Goal: Information Seeking & Learning: Find specific page/section

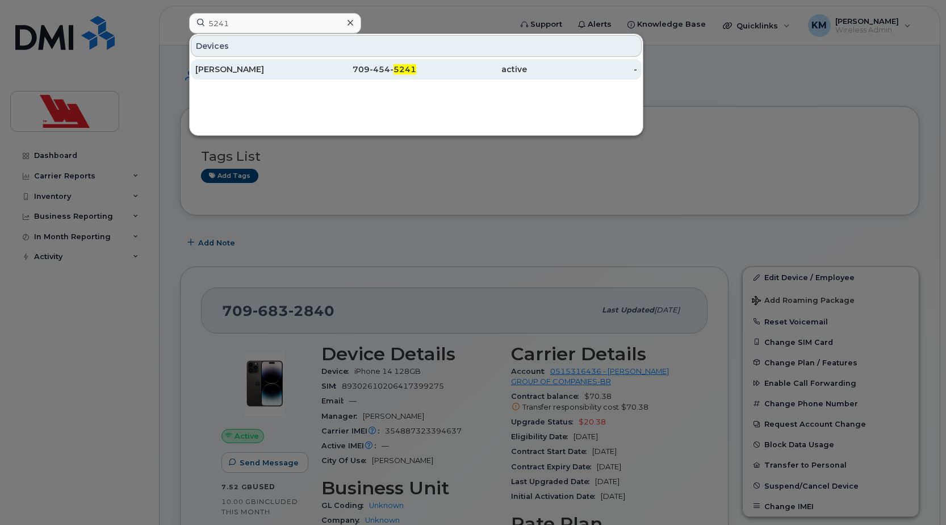
type input "5241"
click at [250, 74] on div "Ken Loder" at bounding box center [250, 69] width 111 height 11
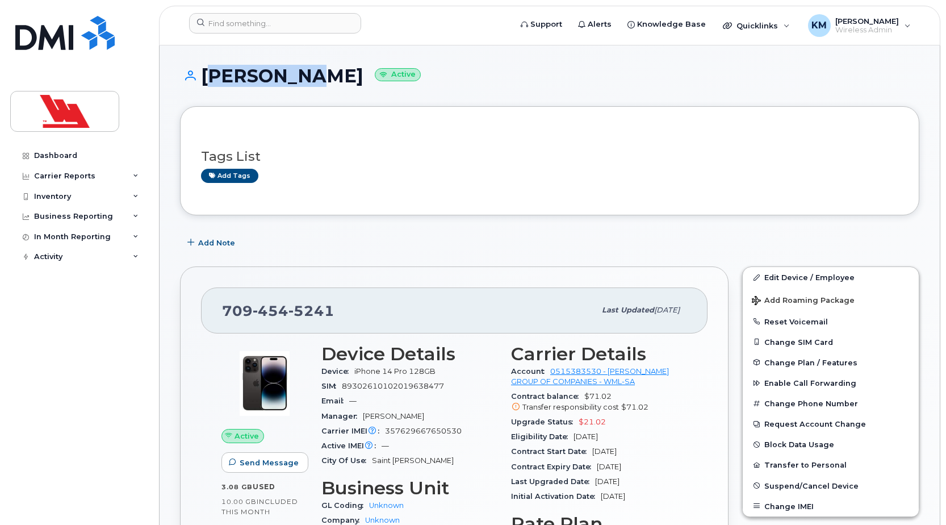
click at [205, 85] on h1 "Ken Loder Active" at bounding box center [550, 76] width 740 height 20
copy h1 "Ken Loder"
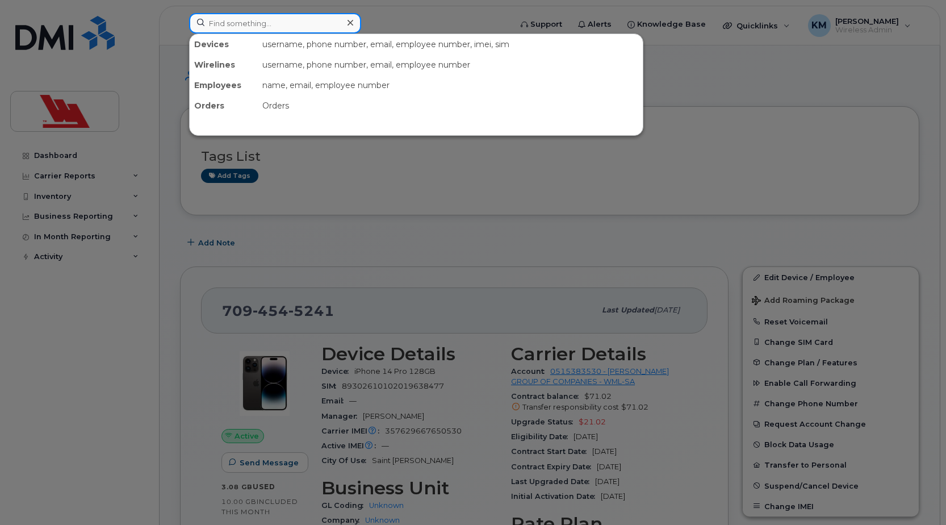
paste input "7777"
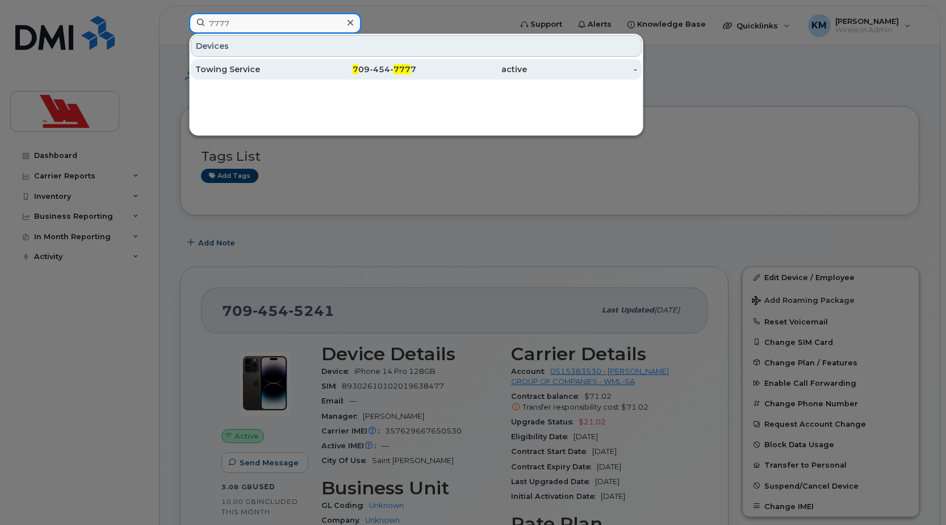
type input "7777"
click at [285, 68] on div "Towing Service" at bounding box center [250, 69] width 111 height 11
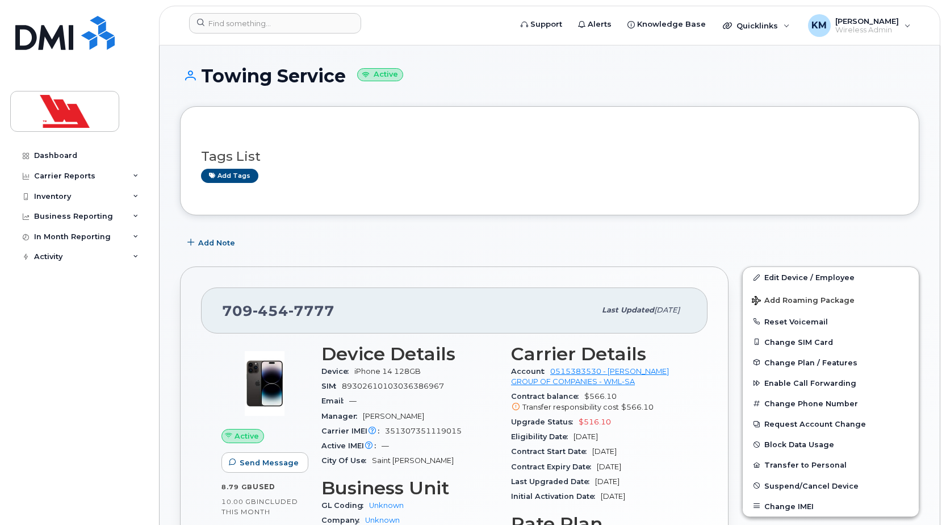
drag, startPoint x: 345, startPoint y: 76, endPoint x: 206, endPoint y: 66, distance: 139.5
click at [206, 66] on h1 "Towing Service Active" at bounding box center [550, 76] width 740 height 20
copy h1 "Towing Service"
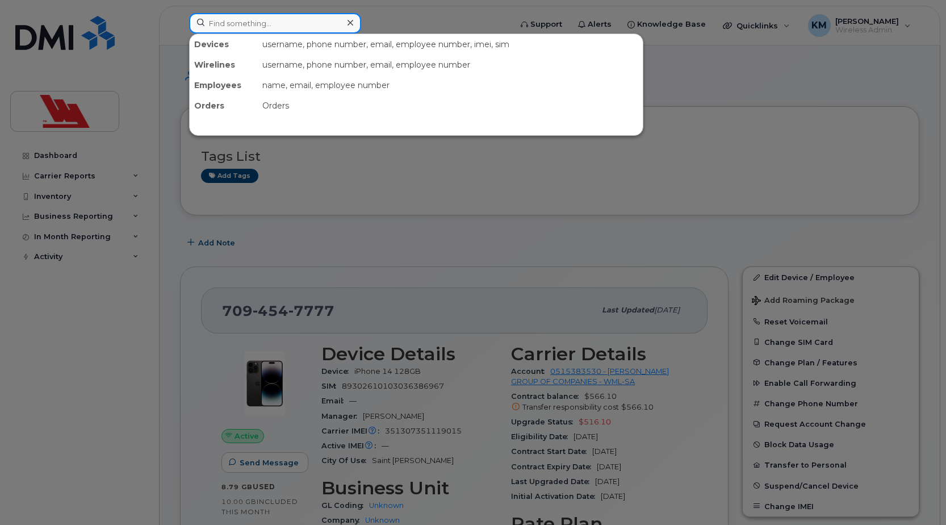
paste input "[PERSON_NAME]"
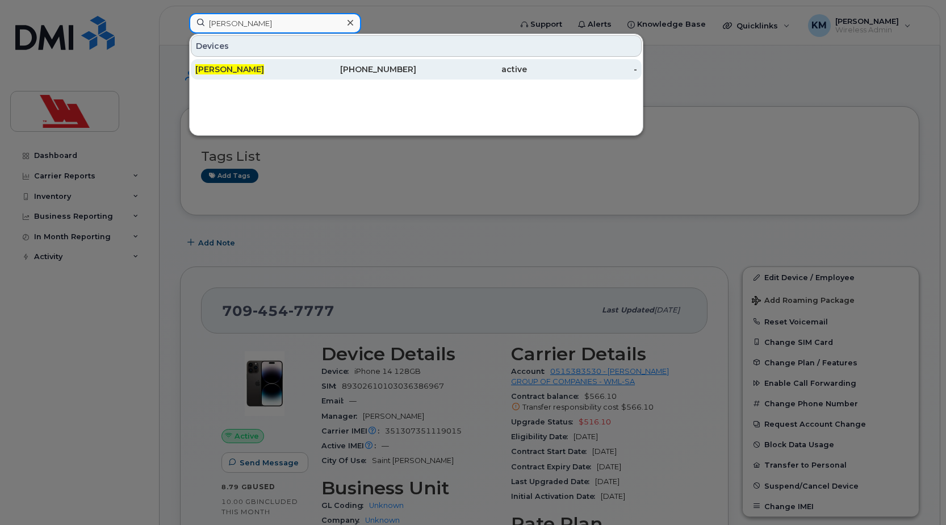
type input "[PERSON_NAME]"
click at [279, 70] on div "[PERSON_NAME]" at bounding box center [250, 69] width 111 height 11
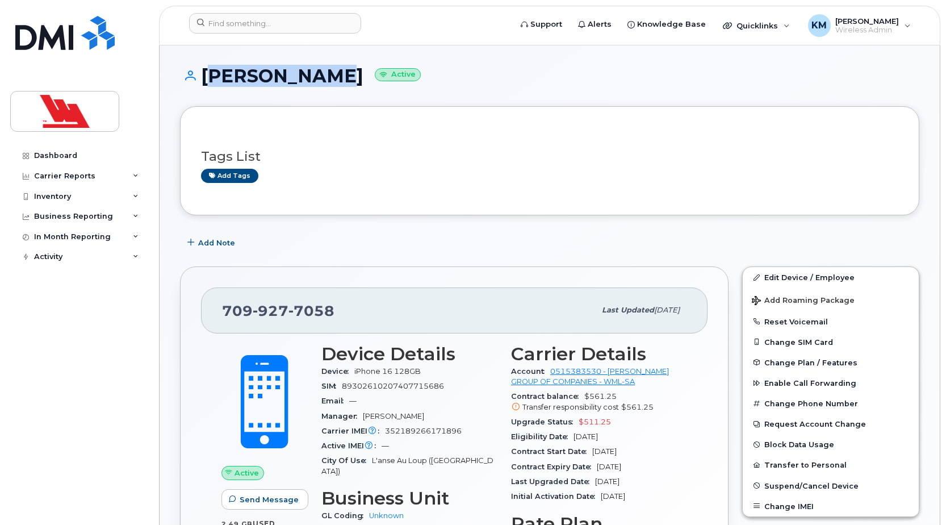
drag, startPoint x: 333, startPoint y: 78, endPoint x: 206, endPoint y: 87, distance: 128.1
click at [206, 87] on div "[PERSON_NAME] Active" at bounding box center [550, 86] width 740 height 40
copy h1 "[PERSON_NAME]"
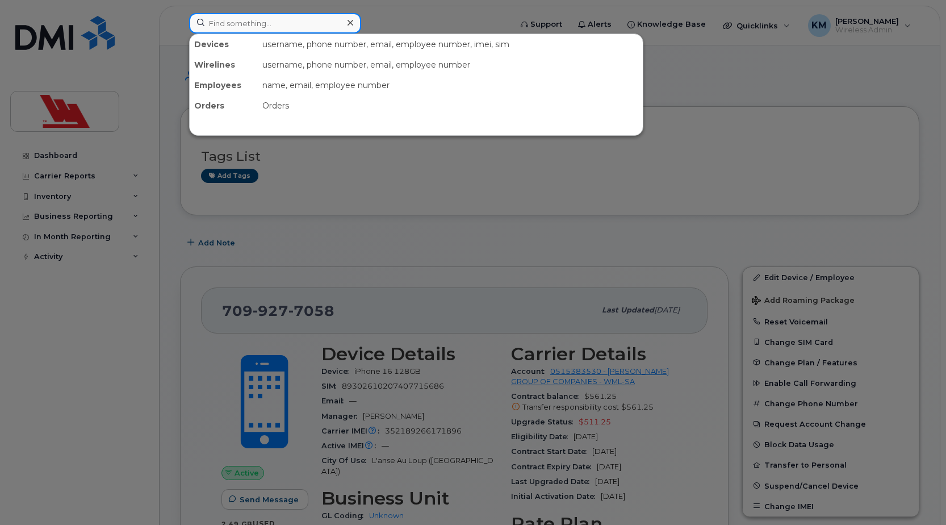
paste input "2135"
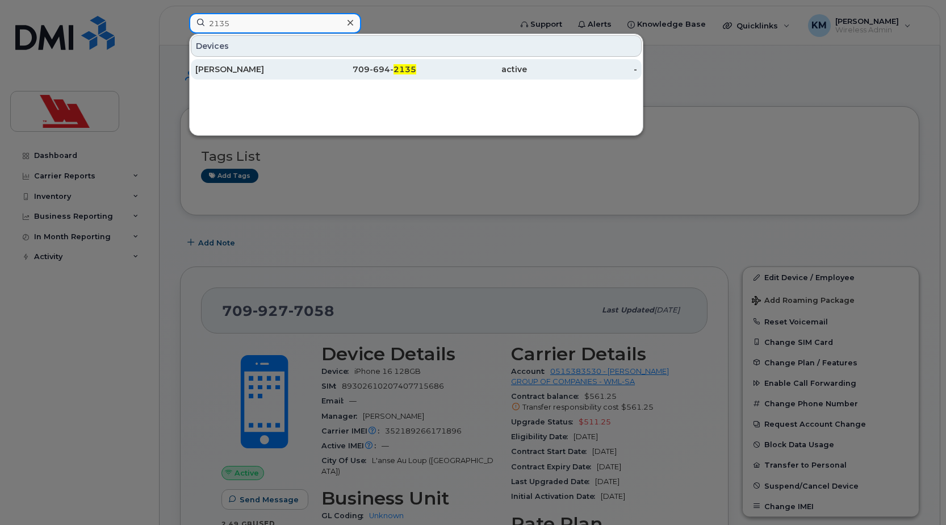
type input "2135"
click at [291, 72] on div "Junior Strowbridge" at bounding box center [250, 69] width 111 height 11
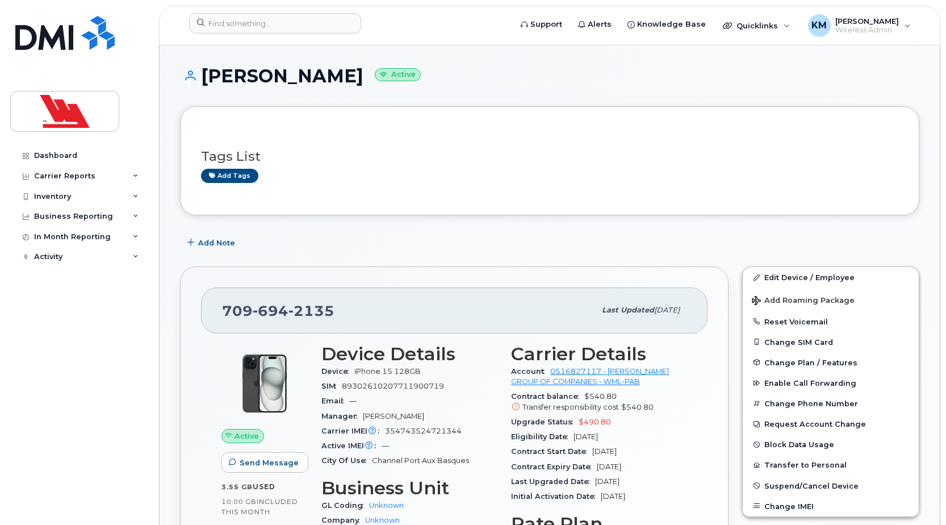
drag, startPoint x: 385, startPoint y: 76, endPoint x: 203, endPoint y: 77, distance: 181.2
click at [203, 77] on h1 "Junior Strowbridge Active" at bounding box center [550, 76] width 740 height 20
copy h1 "Junior Strowbridge"
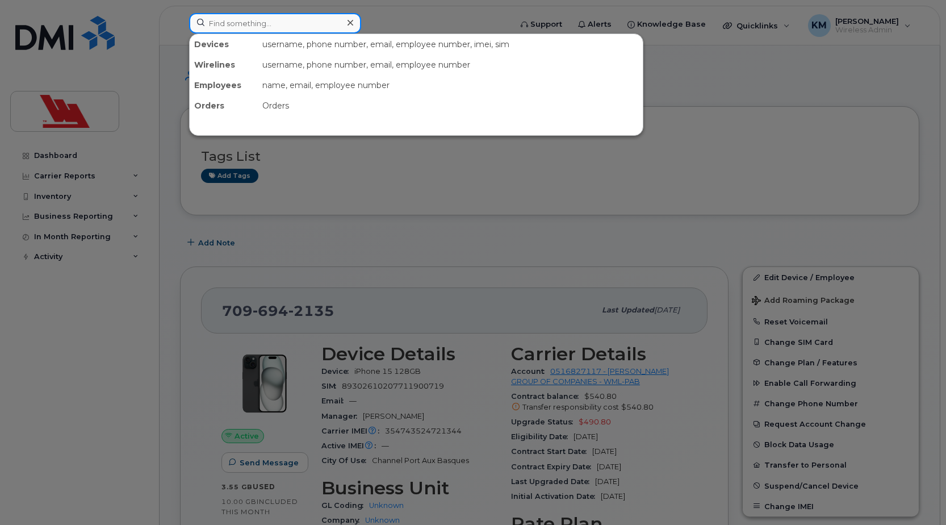
paste input "2355"
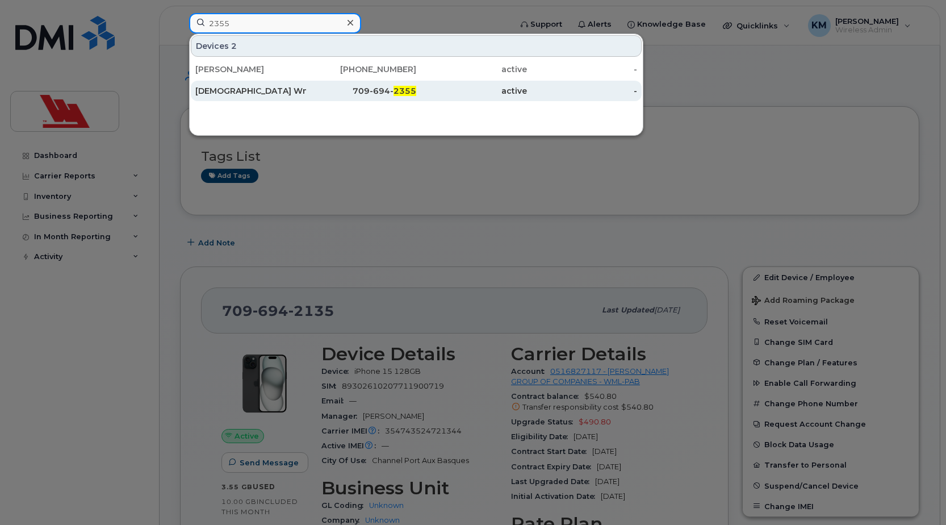
type input "2355"
click at [274, 100] on div "Salesdept Wml Pab" at bounding box center [250, 91] width 111 height 20
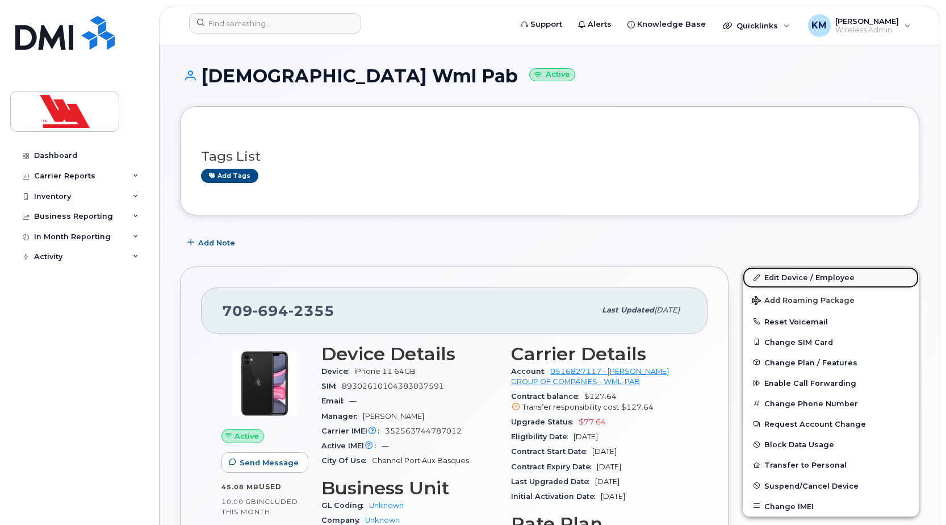
click at [788, 275] on link "Edit Device / Employee" at bounding box center [831, 277] width 176 height 20
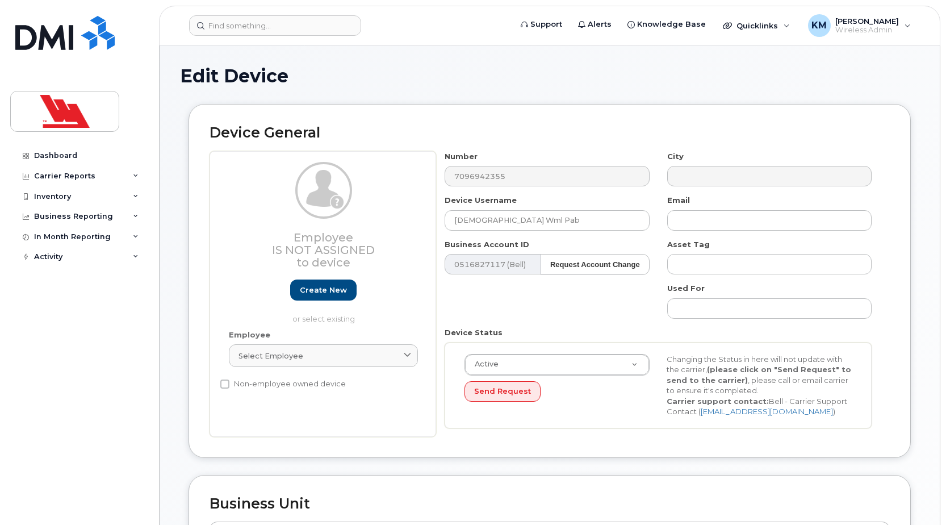
select select "36144312"
select select "36144313"
drag, startPoint x: 522, startPoint y: 222, endPoint x: 443, endPoint y: 224, distance: 79.0
click at [443, 224] on div "Device Username Salesdept Wml Pab" at bounding box center [547, 213] width 222 height 36
type input "Service/Sales Dept"
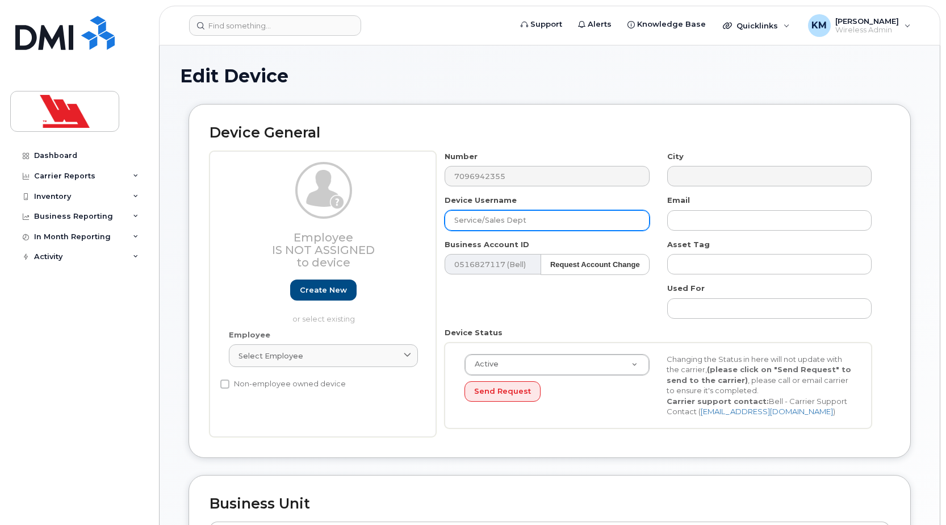
type input "Saving..."
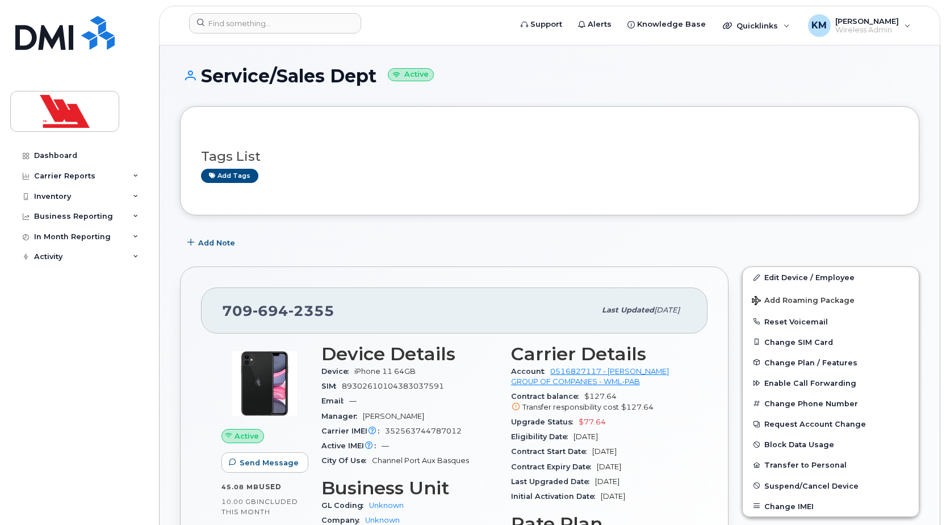
drag, startPoint x: 378, startPoint y: 77, endPoint x: 200, endPoint y: 87, distance: 178.7
click at [200, 87] on div "Service/Sales Dept Active" at bounding box center [550, 86] width 740 height 40
drag, startPoint x: 200, startPoint y: 87, endPoint x: 357, endPoint y: 106, distance: 157.9
click at [354, 110] on div "Tags List Add tags" at bounding box center [550, 160] width 740 height 109
drag, startPoint x: 377, startPoint y: 76, endPoint x: 204, endPoint y: 80, distance: 172.7
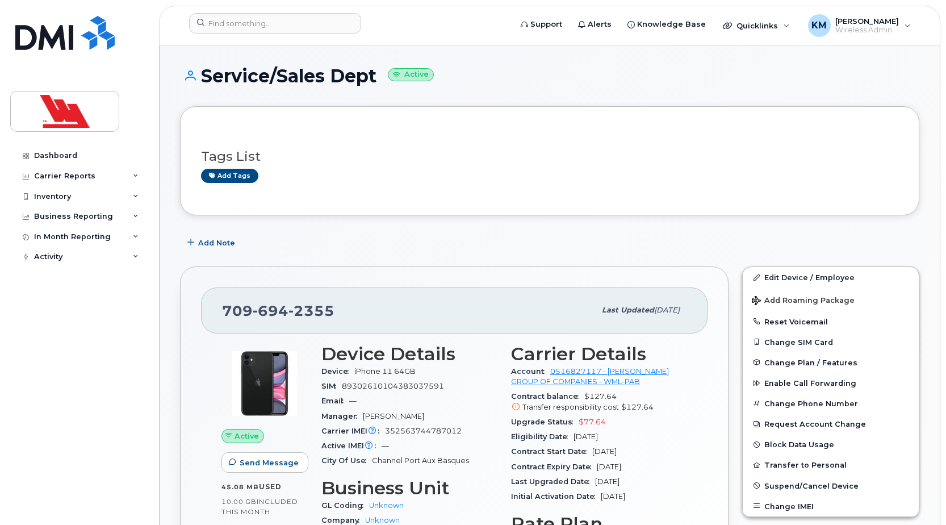
click at [204, 80] on h1 "Service/Sales Dept Active" at bounding box center [550, 76] width 740 height 20
copy h1 "Service/Sales Dept"
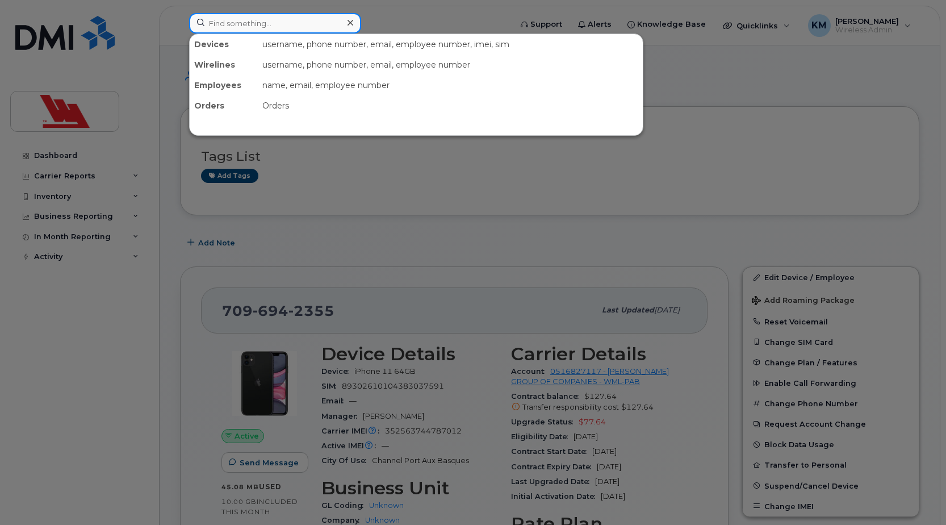
paste input "4126"
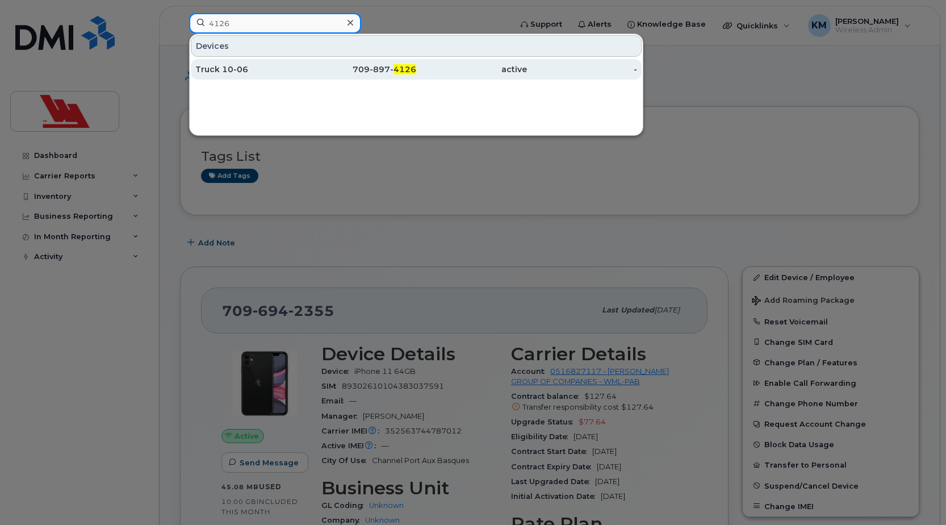
type input "4126"
click at [272, 76] on div "Truck 10-06" at bounding box center [250, 69] width 111 height 20
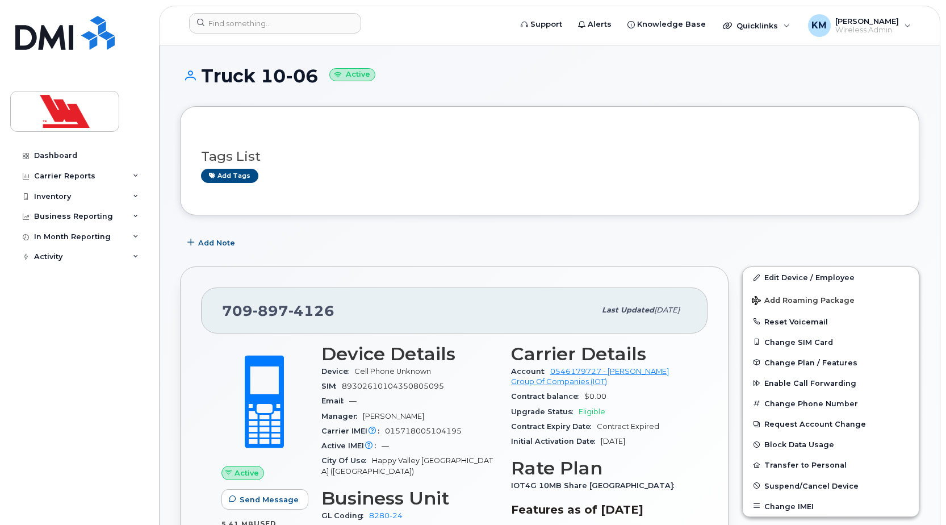
drag, startPoint x: 318, startPoint y: 76, endPoint x: 207, endPoint y: 81, distance: 110.9
click at [207, 81] on h1 "Truck 10-06 Active" at bounding box center [550, 76] width 740 height 20
copy h1 "Truck 10-06"
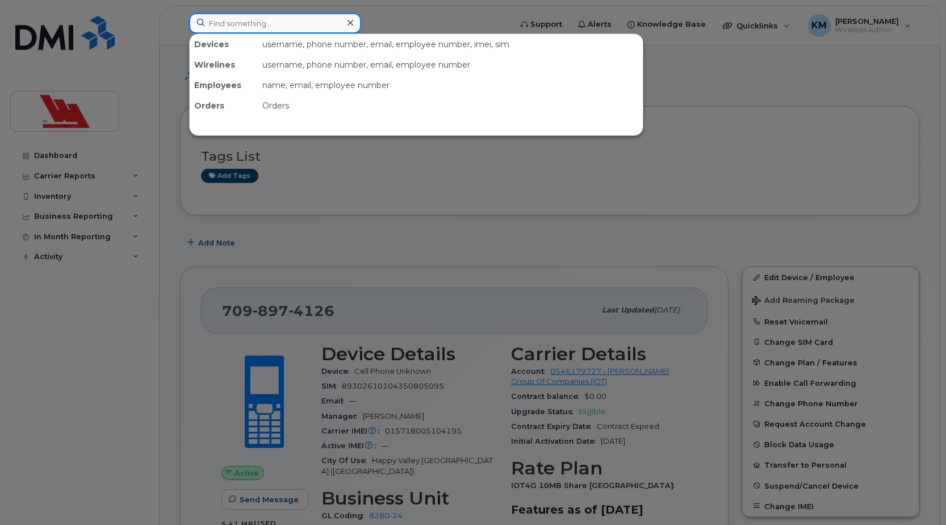
paste input "4396"
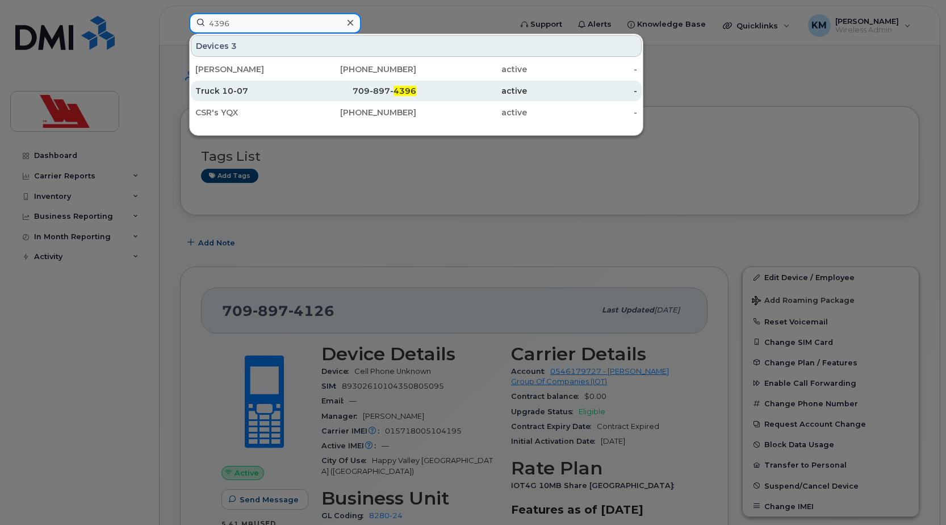
type input "4396"
click at [289, 93] on div "Truck 10-07" at bounding box center [250, 90] width 111 height 11
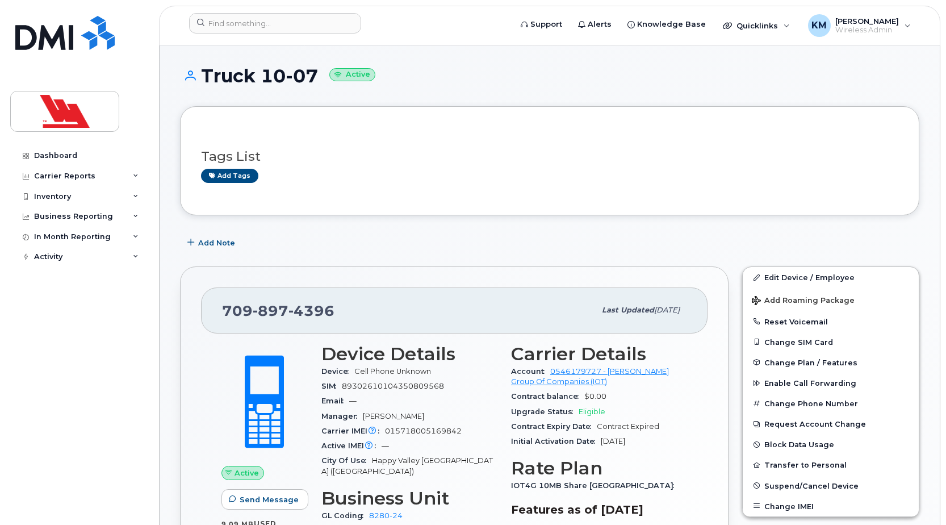
drag, startPoint x: 316, startPoint y: 75, endPoint x: 201, endPoint y: 74, distance: 115.3
click at [201, 74] on h1 "Truck 10-07 Active" at bounding box center [550, 76] width 740 height 20
copy h1 "Truck 10-07"
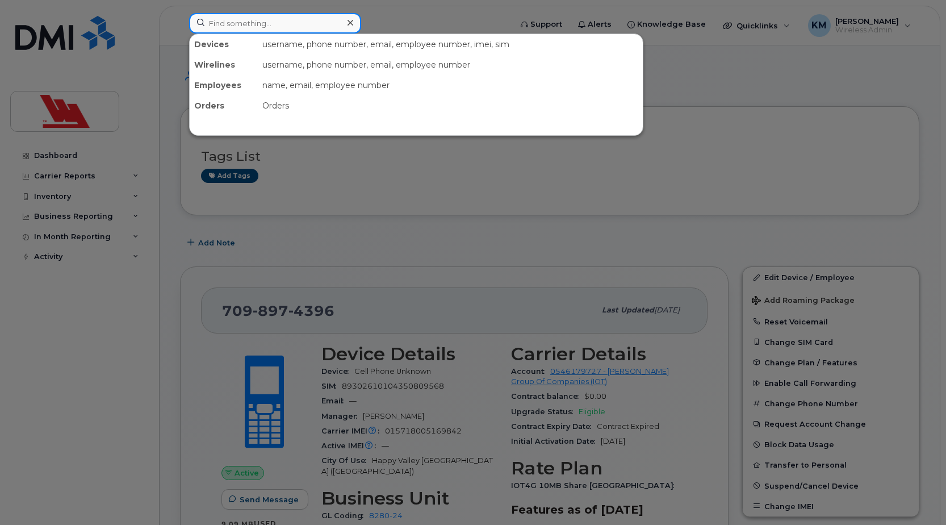
paste input "4572"
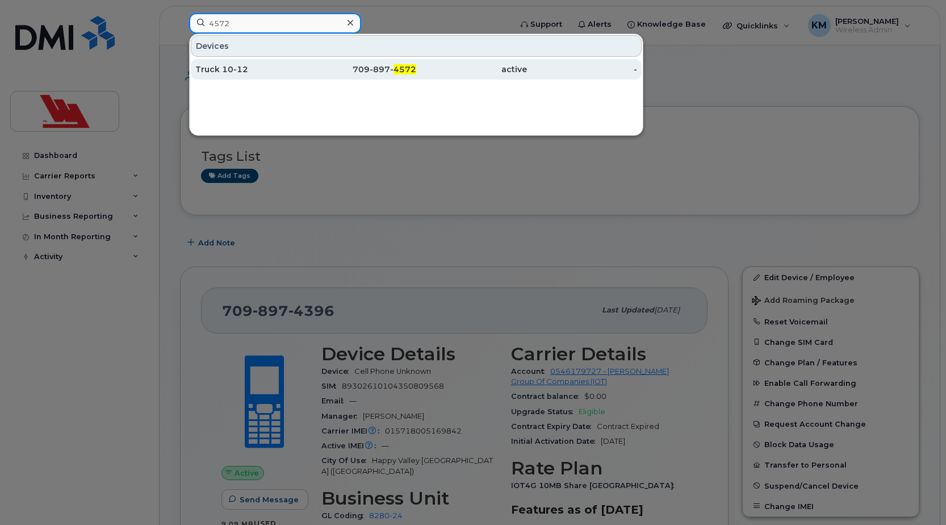
type input "4572"
click at [248, 71] on div "Truck 10-12" at bounding box center [250, 69] width 111 height 11
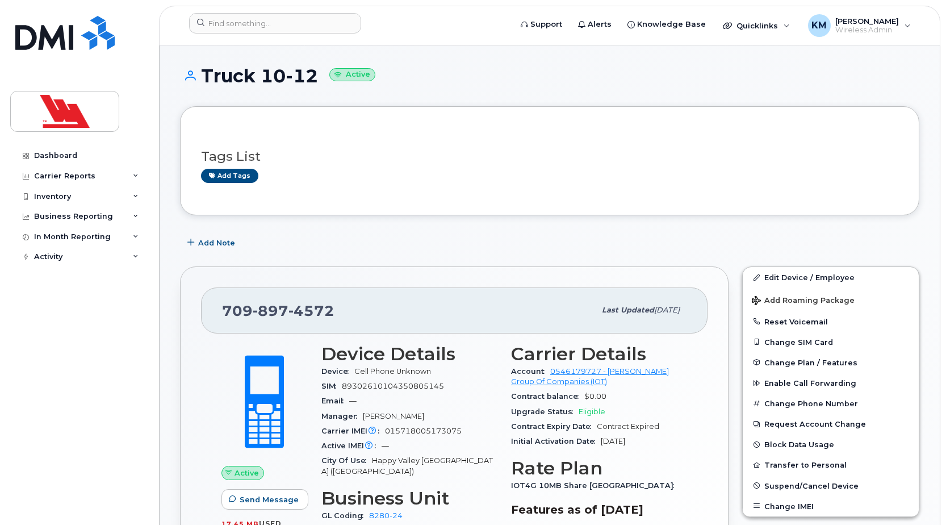
drag, startPoint x: 316, startPoint y: 77, endPoint x: 206, endPoint y: 75, distance: 110.2
click at [206, 75] on h1 "Truck 10-12 Active" at bounding box center [550, 76] width 740 height 20
drag, startPoint x: 206, startPoint y: 75, endPoint x: 238, endPoint y: 110, distance: 47.0
click at [238, 110] on div "Tags List Add tags" at bounding box center [550, 160] width 740 height 109
drag, startPoint x: 315, startPoint y: 76, endPoint x: 205, endPoint y: 80, distance: 109.7
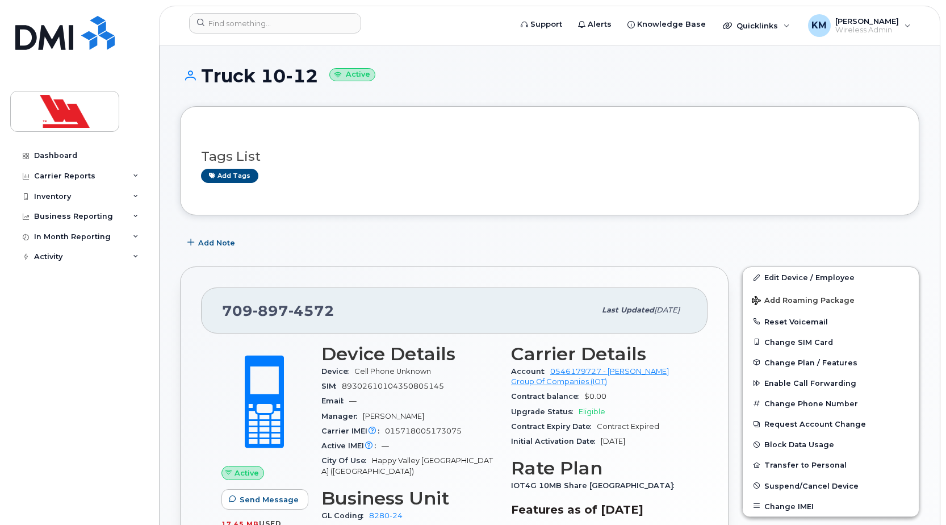
click at [205, 80] on h1 "Truck 10-12 Active" at bounding box center [550, 76] width 740 height 20
copy h1 "Truck 10-12"
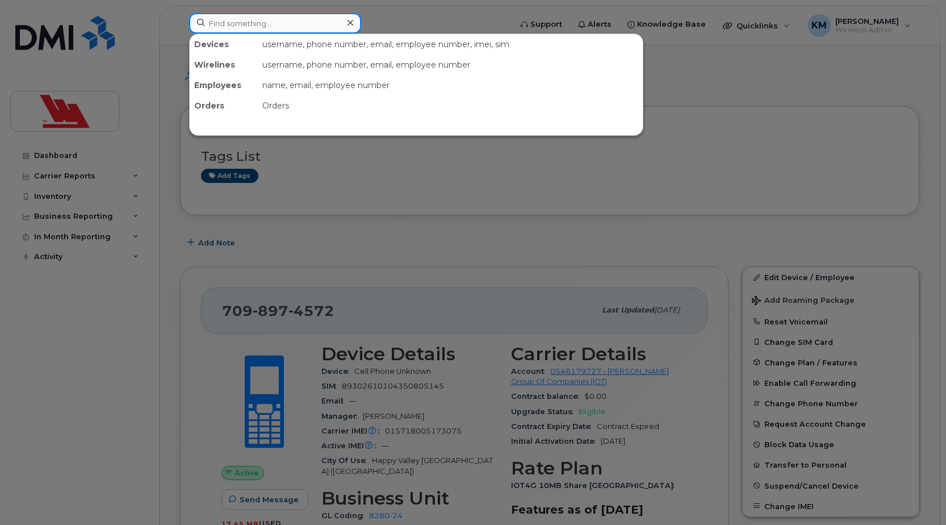
paste input "4590"
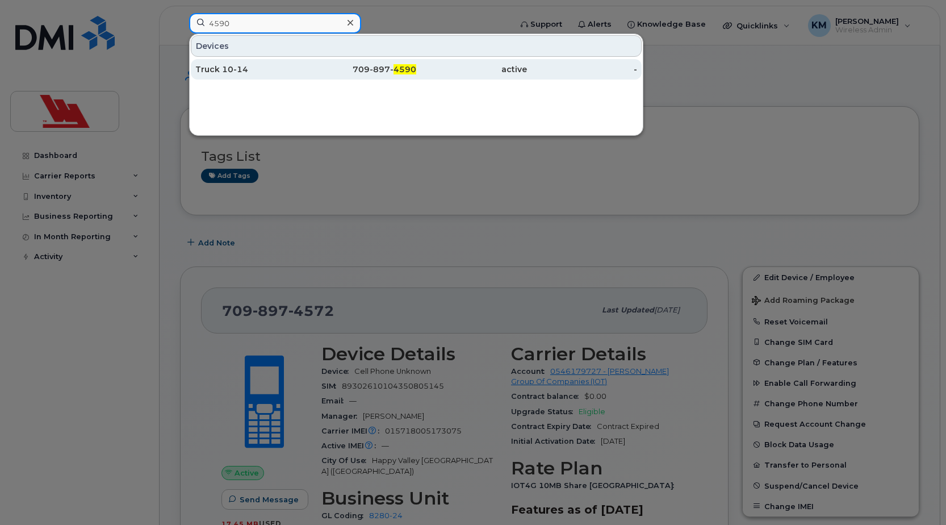
type input "4590"
click at [265, 62] on div "Truck 10-14" at bounding box center [250, 69] width 111 height 20
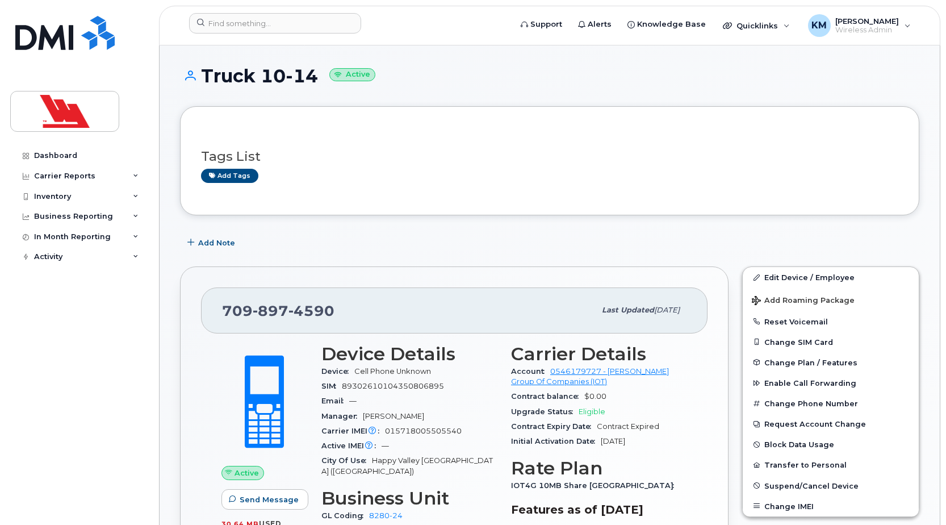
drag, startPoint x: 315, startPoint y: 77, endPoint x: 204, endPoint y: 85, distance: 111.0
click at [204, 85] on h1 "Truck 10-14 Active" at bounding box center [550, 76] width 740 height 20
copy h1 "Truck 10-14"
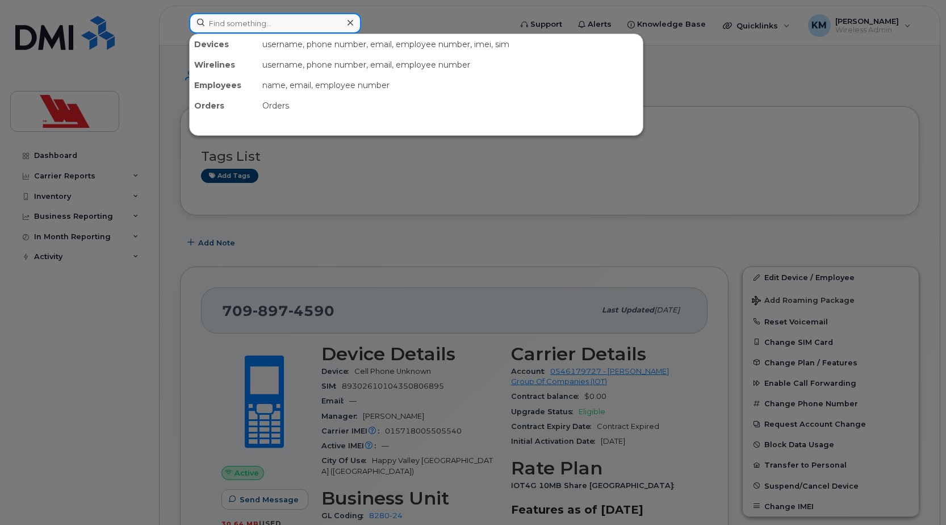
paste input "5980"
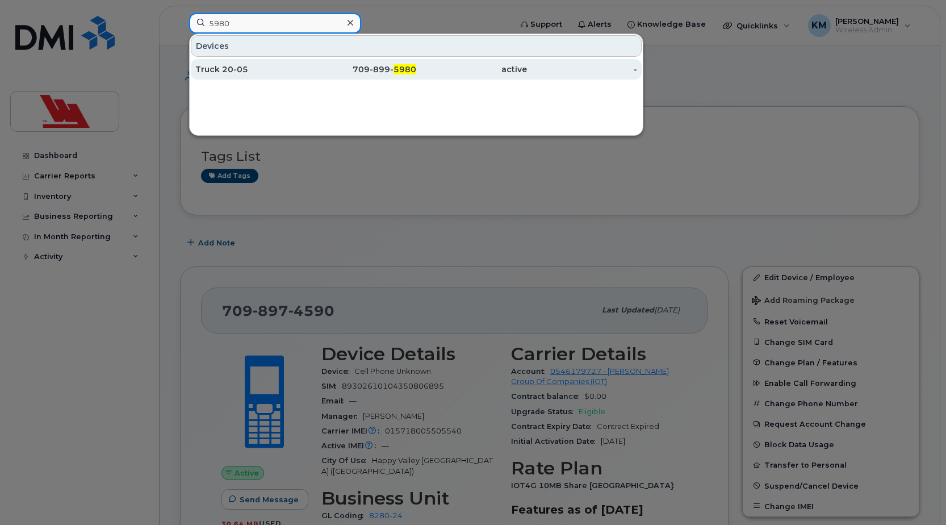
type input "5980"
click at [247, 72] on div "Truck 20-05" at bounding box center [250, 69] width 111 height 11
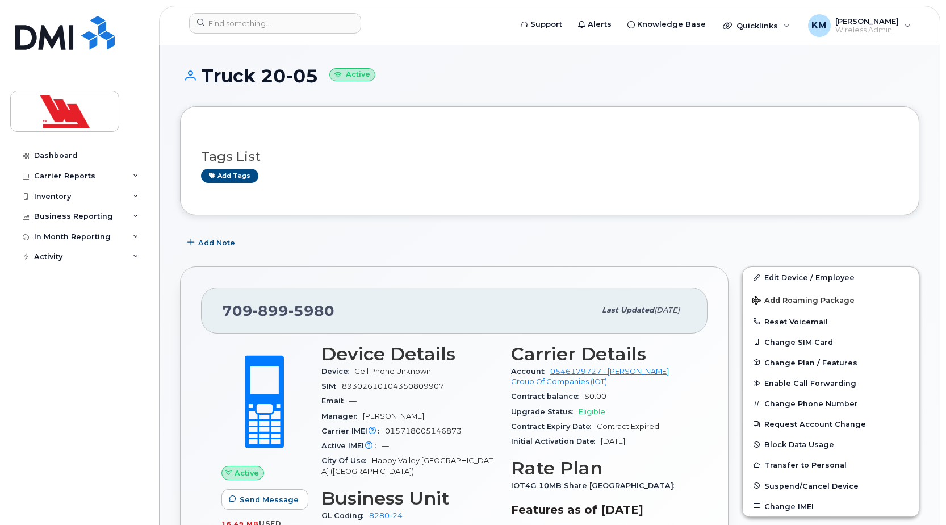
drag, startPoint x: 318, startPoint y: 74, endPoint x: 204, endPoint y: 74, distance: 113.0
click at [204, 74] on h1 "Truck 20-05 Active" at bounding box center [550, 76] width 740 height 20
copy h1 "Truck 20-05"
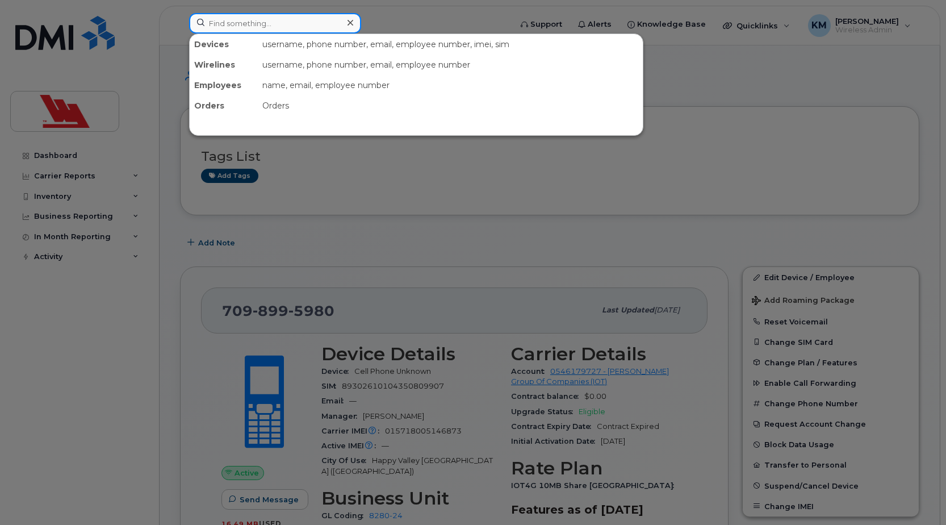
paste input "6159"
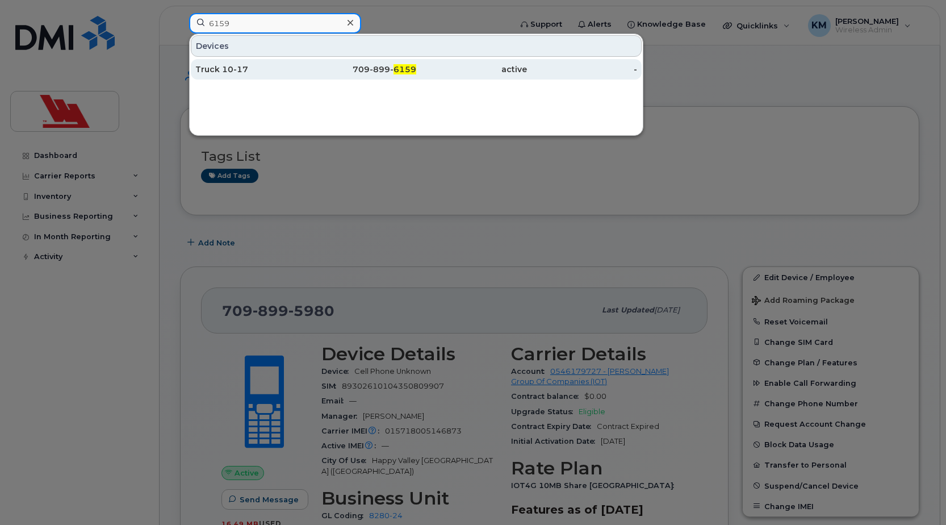
type input "6159"
click at [268, 68] on div "Truck 10-17" at bounding box center [250, 69] width 111 height 11
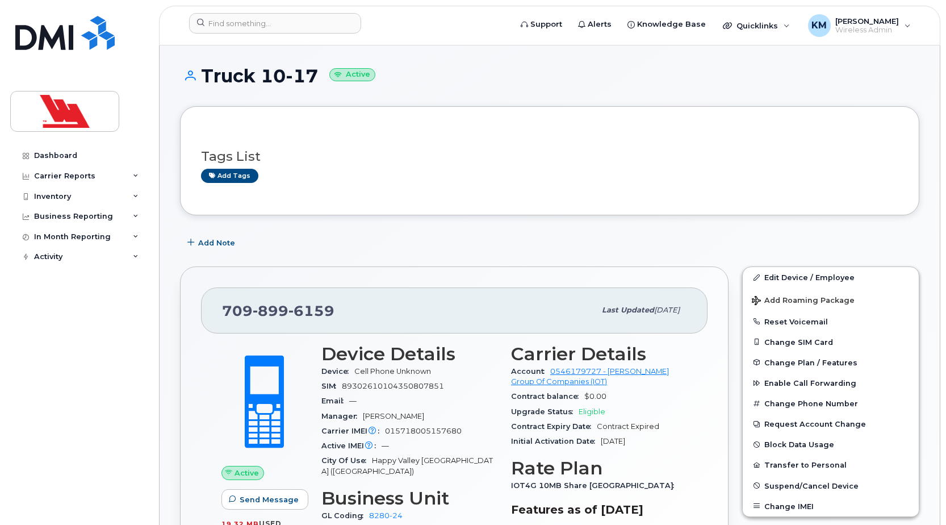
drag, startPoint x: 316, startPoint y: 70, endPoint x: 201, endPoint y: 75, distance: 114.8
click at [201, 75] on h1 "Truck 10-17 Active" at bounding box center [550, 76] width 740 height 20
copy h1 "Truck 10-17"
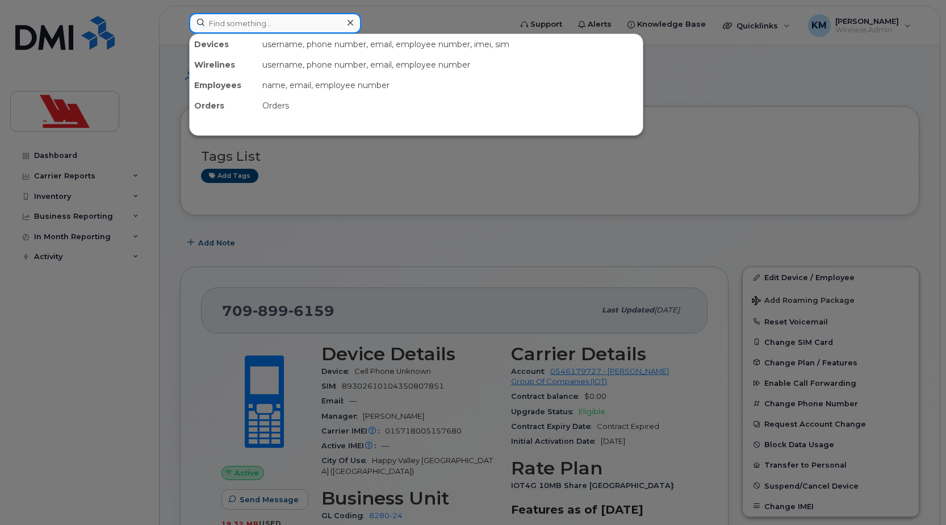
paste input "6172"
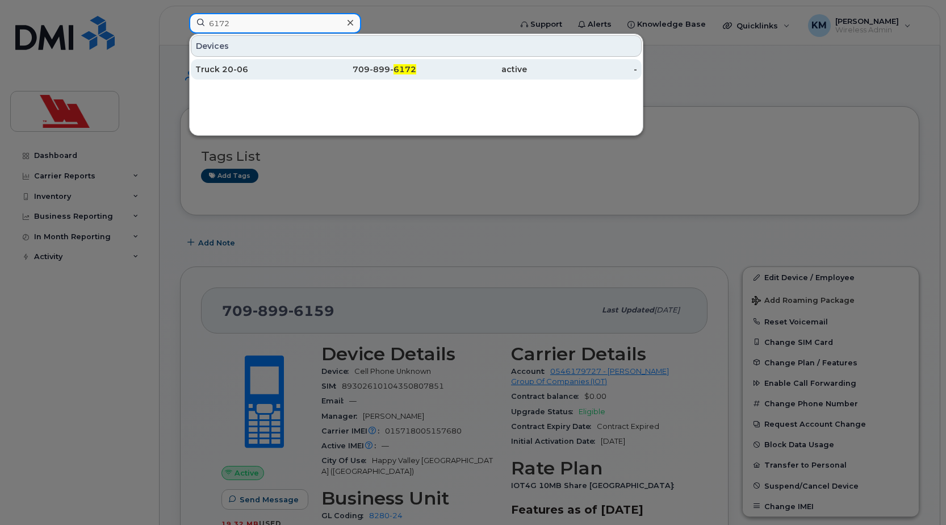
type input "6172"
click at [311, 66] on div "709-899- 6172" at bounding box center [361, 69] width 111 height 11
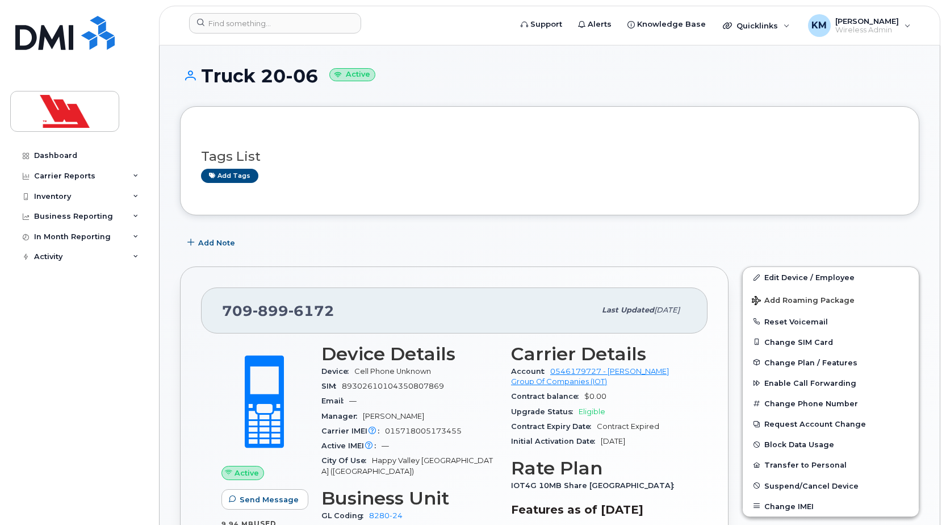
click at [316, 78] on h1 "Truck 20-06 Active" at bounding box center [550, 76] width 740 height 20
drag, startPoint x: 318, startPoint y: 77, endPoint x: 206, endPoint y: 83, distance: 112.1
click at [206, 83] on h1 "Truck 20-06 Active" at bounding box center [550, 76] width 740 height 20
copy h1 "Truck 20-06"
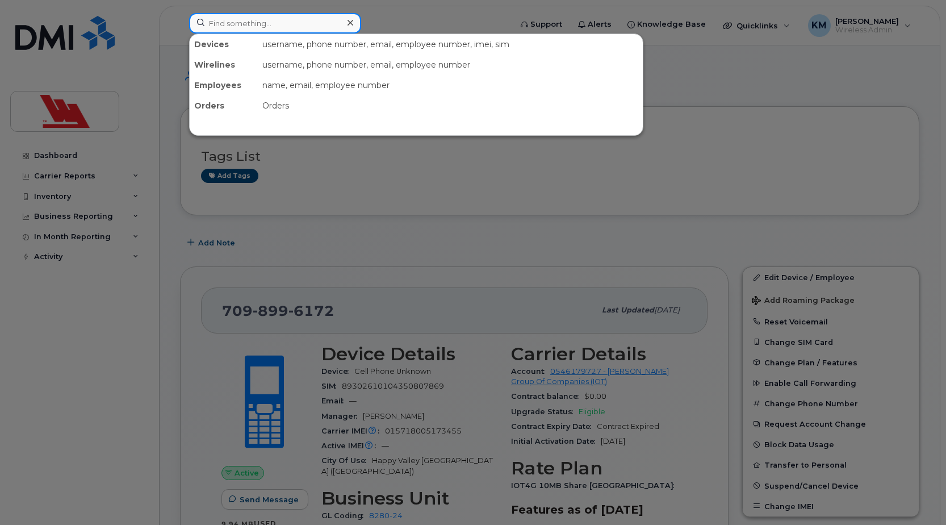
paste input "6184"
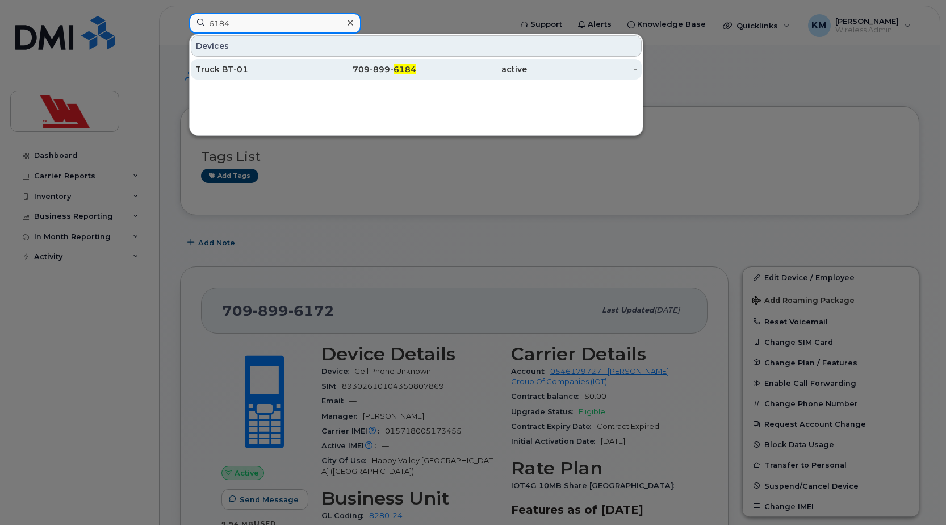
type input "6184"
click at [277, 73] on div "Truck BT-01" at bounding box center [250, 69] width 111 height 11
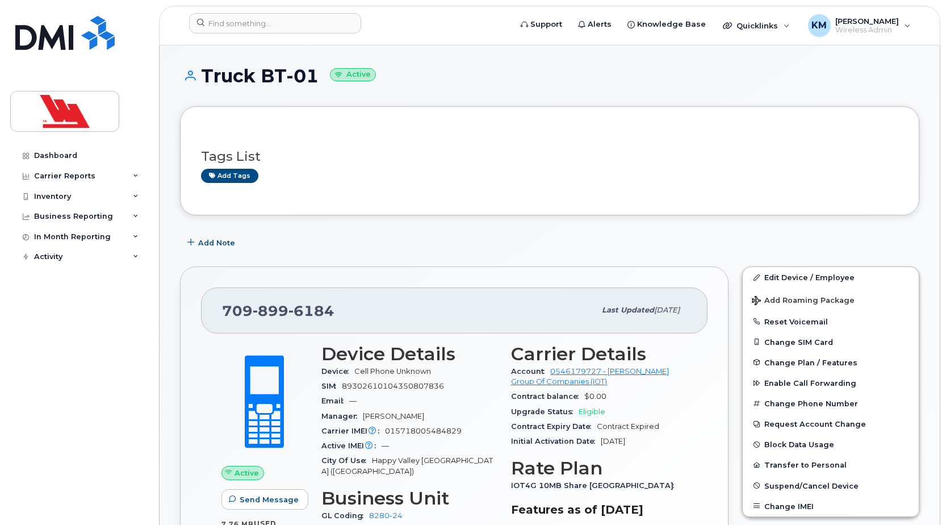
drag, startPoint x: 315, startPoint y: 76, endPoint x: 206, endPoint y: 74, distance: 109.1
click at [206, 74] on h1 "Truck BT-01 Active" at bounding box center [550, 76] width 740 height 20
copy h1 "Truck BT-01"
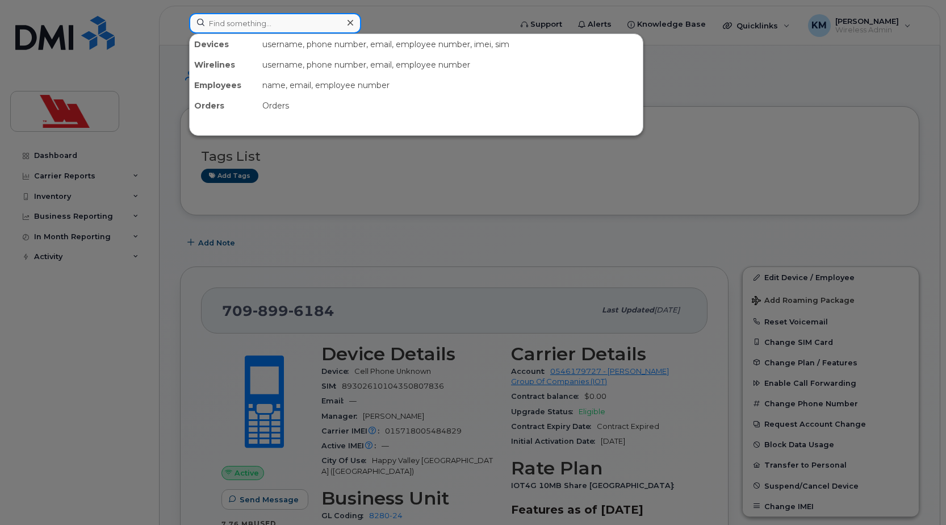
paste input "6193"
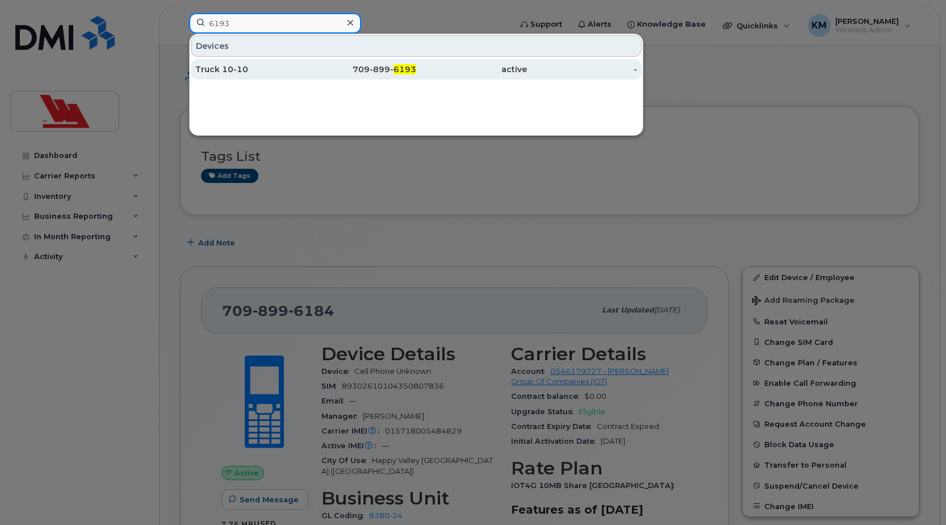
type input "6193"
click at [244, 69] on div "Truck 10-10" at bounding box center [250, 69] width 111 height 11
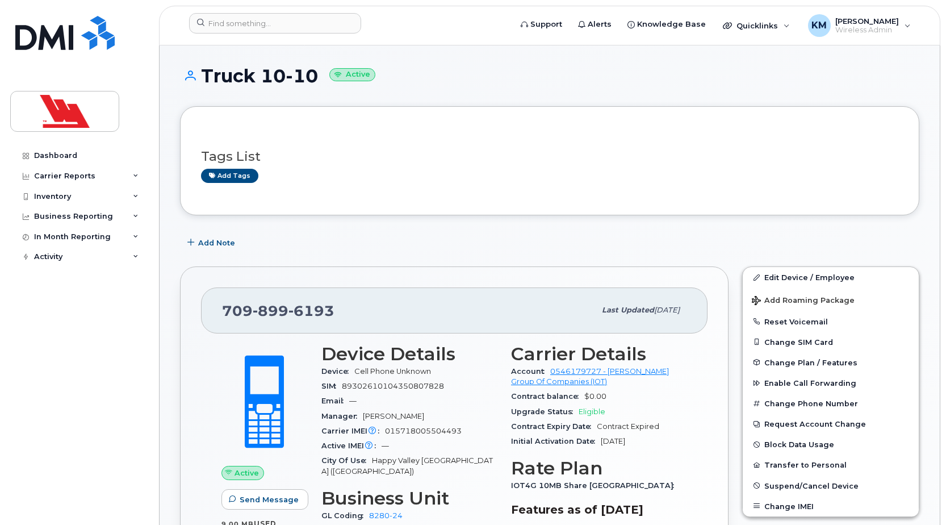
drag, startPoint x: 318, startPoint y: 80, endPoint x: 206, endPoint y: 72, distance: 112.1
click at [206, 72] on h1 "Truck 10-10 Active" at bounding box center [550, 76] width 740 height 20
copy h1 "Truck 10-10"
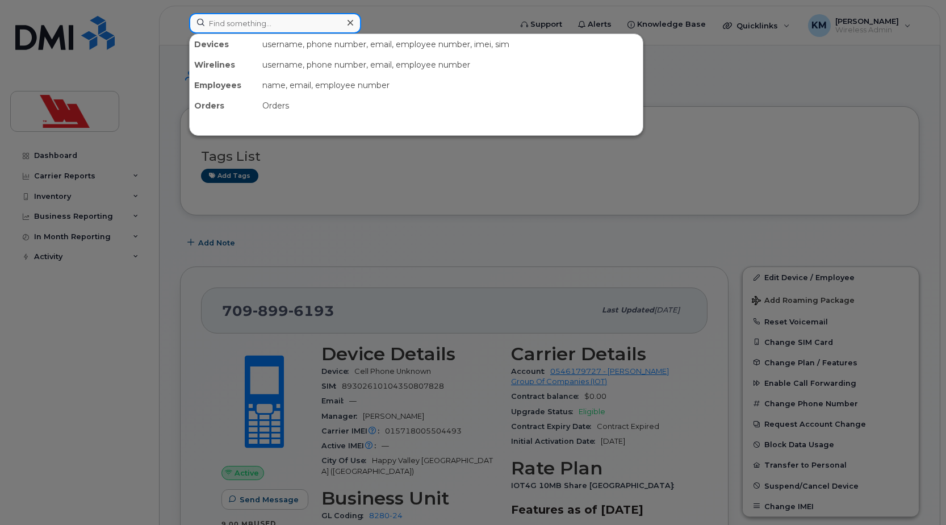
paste input "6198"
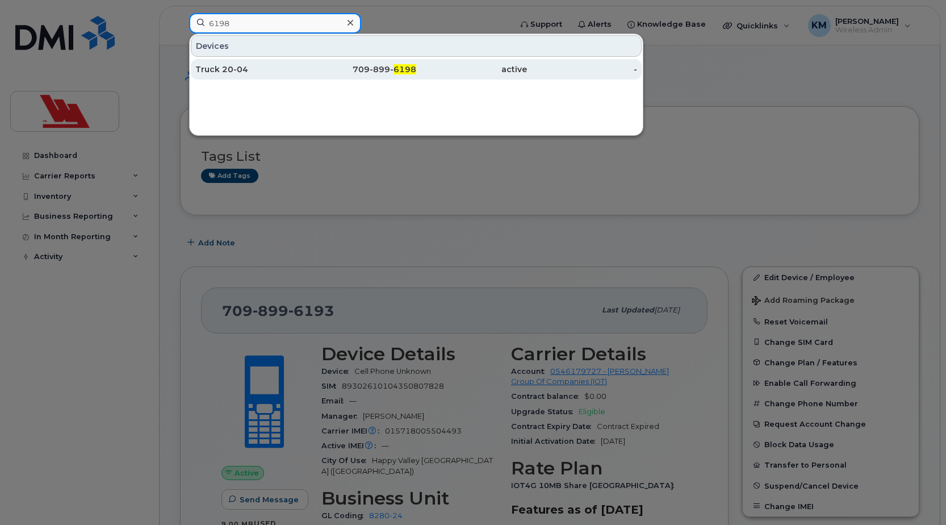
type input "6198"
click at [268, 69] on div "Truck 20-04" at bounding box center [250, 69] width 111 height 11
click at [267, 70] on div "Truck 20-04" at bounding box center [250, 69] width 111 height 11
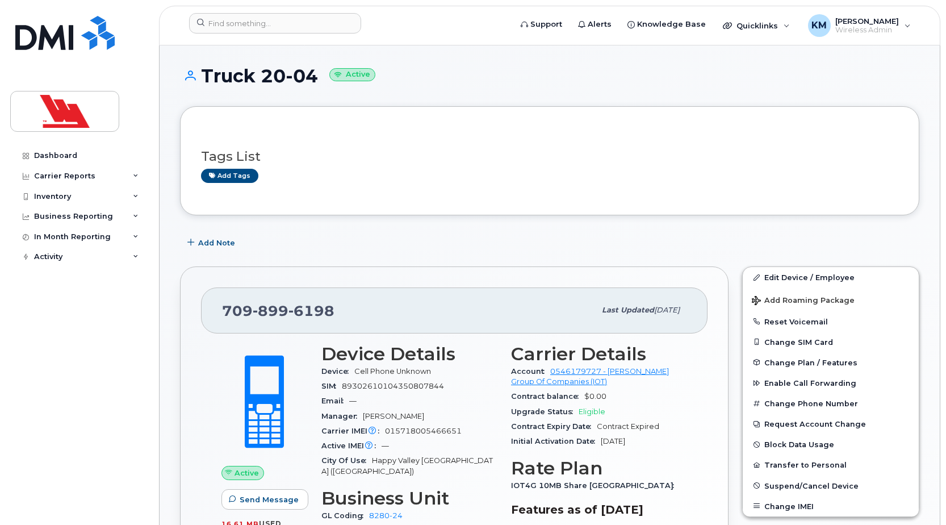
drag, startPoint x: 317, startPoint y: 74, endPoint x: 205, endPoint y: 71, distance: 111.9
click at [205, 71] on h1 "Truck 20-04 Active" at bounding box center [550, 76] width 740 height 20
copy h1 "Truck 20-04"
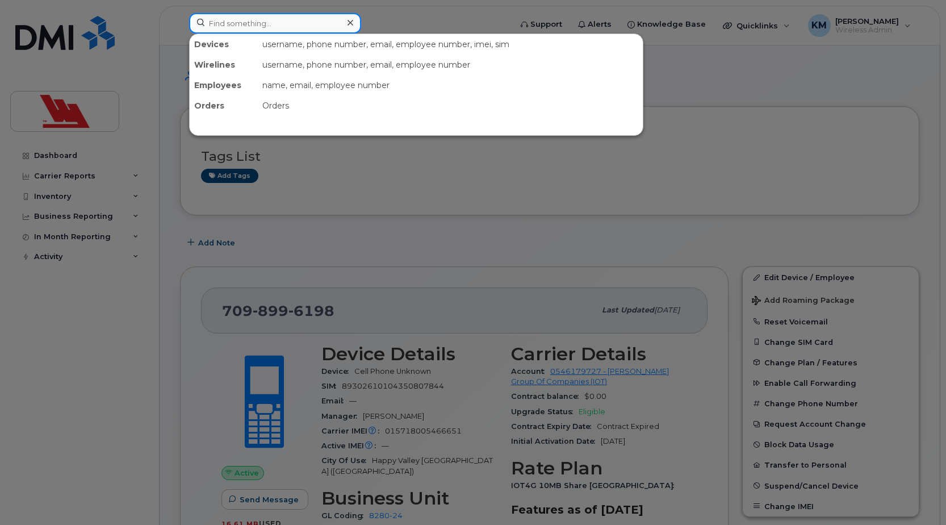
paste input "6200"
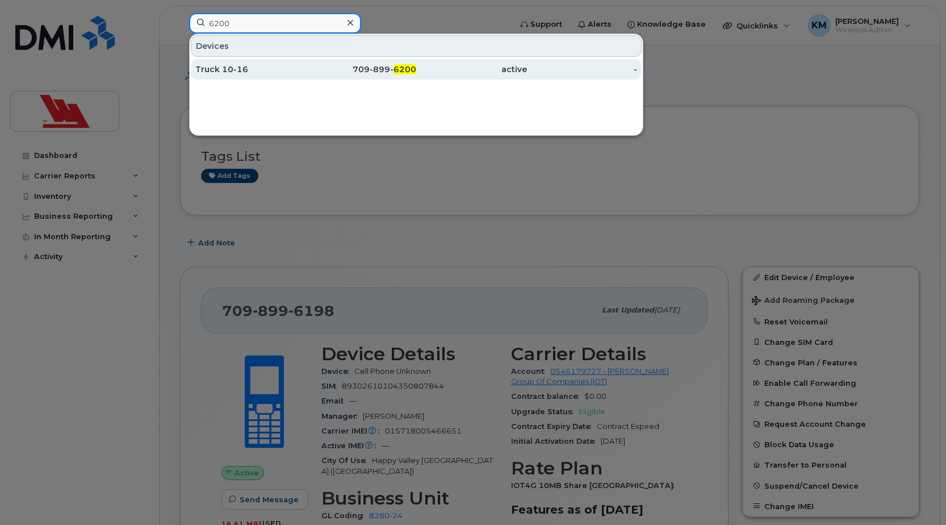
type input "6200"
click at [273, 71] on div "Truck 10-16" at bounding box center [250, 69] width 111 height 11
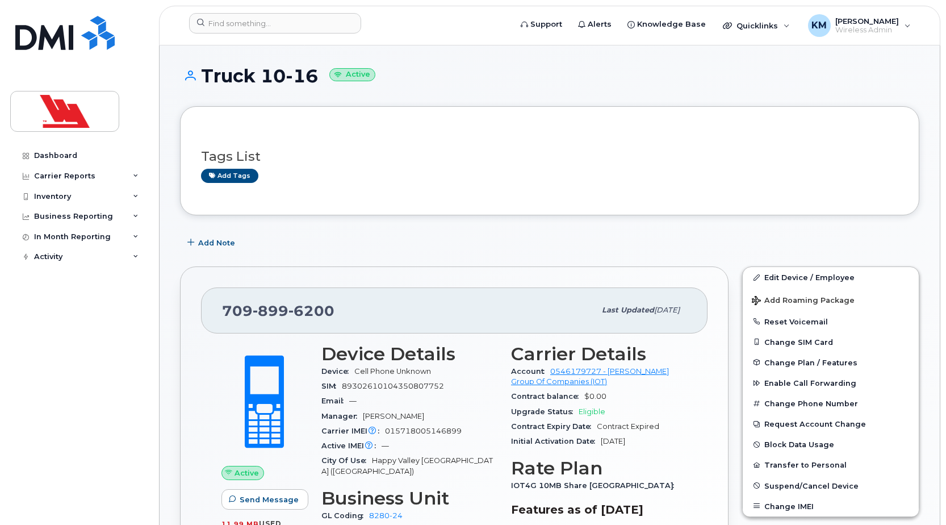
drag, startPoint x: 318, startPoint y: 77, endPoint x: 205, endPoint y: 79, distance: 113.0
click at [205, 79] on h1 "Truck 10-16 Active" at bounding box center [550, 76] width 740 height 20
copy h1 "Truck 10-16"
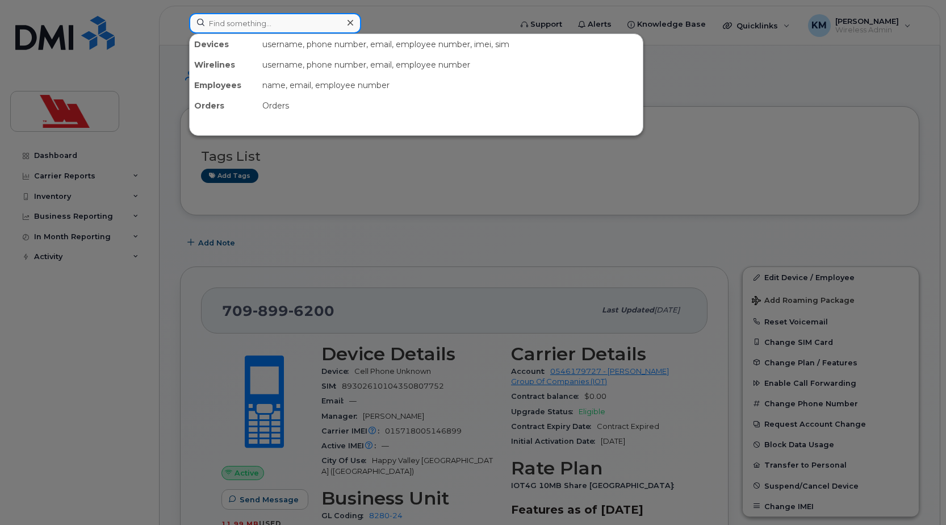
paste input "6201"
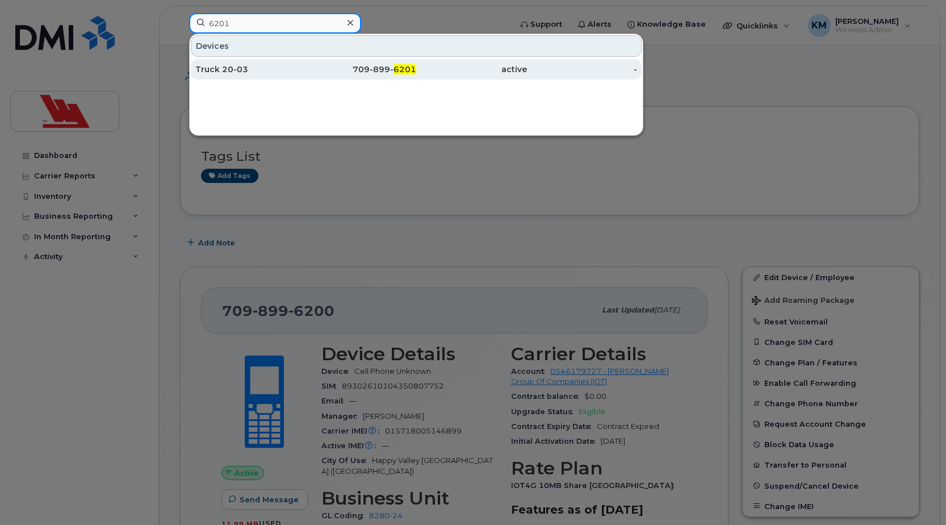
type input "6201"
click at [256, 70] on div "Truck 20-03" at bounding box center [250, 69] width 111 height 11
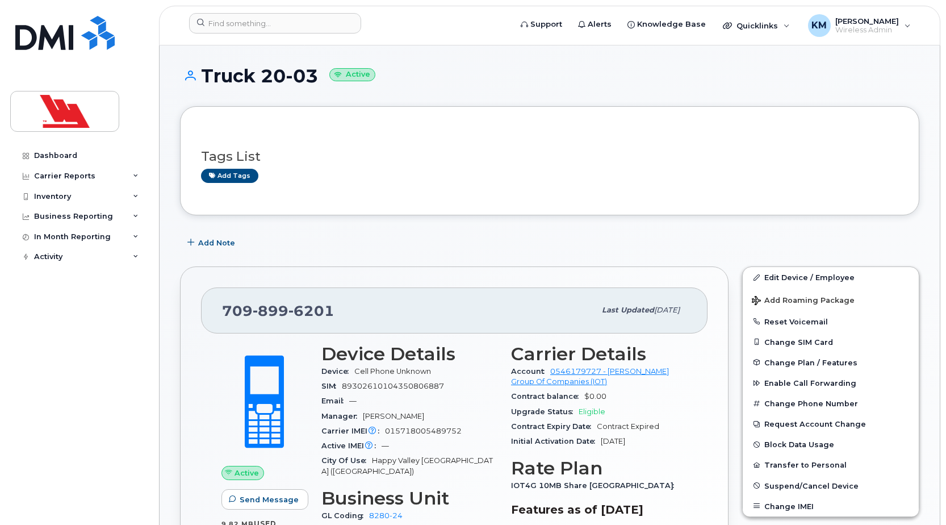
drag, startPoint x: 318, startPoint y: 80, endPoint x: 205, endPoint y: 80, distance: 113.0
click at [205, 80] on h1 "Truck 20-03 Active" at bounding box center [550, 76] width 740 height 20
copy h1 "Truck 20-03"
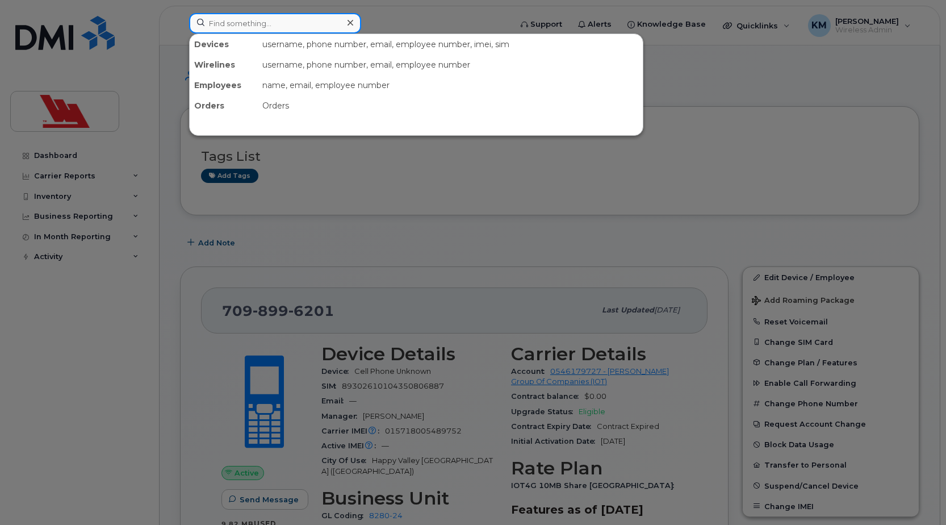
paste input "6214"
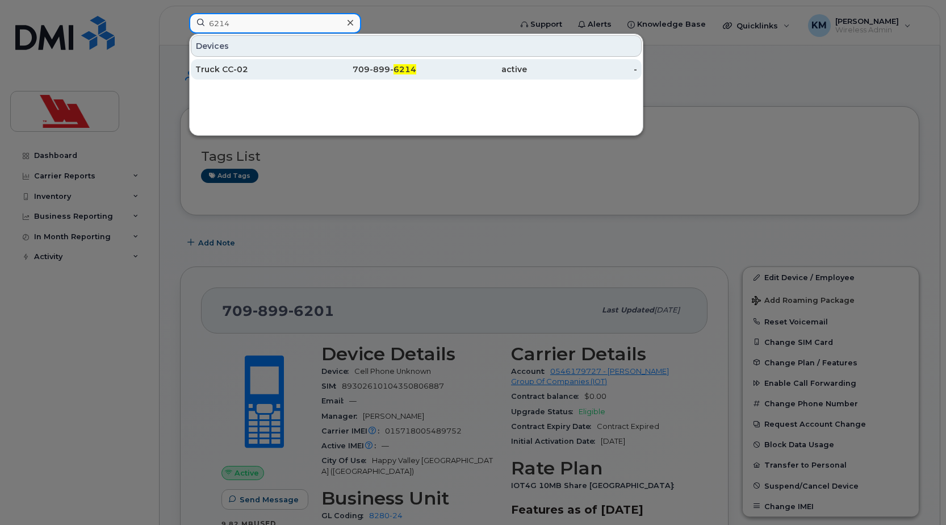
type input "6214"
click at [277, 72] on div "Truck CC-02" at bounding box center [250, 69] width 111 height 11
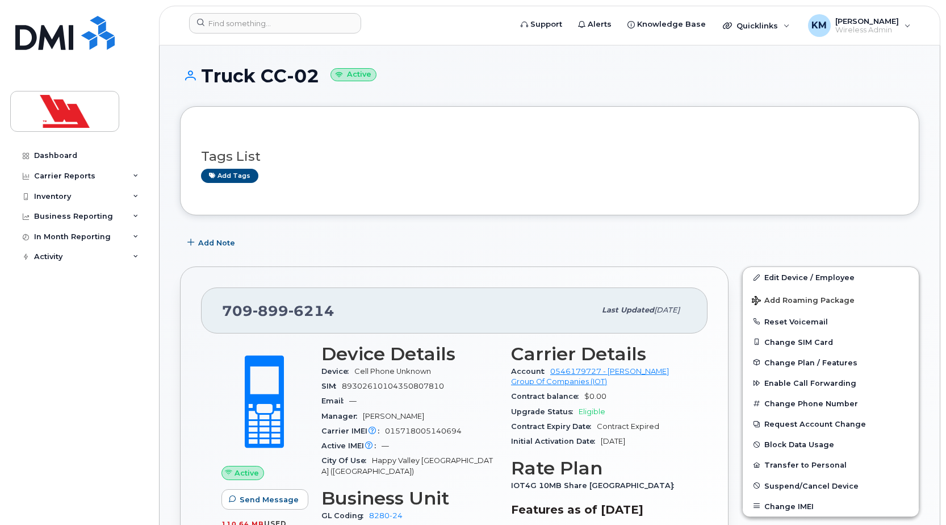
drag, startPoint x: 318, startPoint y: 76, endPoint x: 206, endPoint y: 71, distance: 112.0
click at [206, 71] on h1 "Truck CC-02 Active" at bounding box center [550, 76] width 740 height 20
copy h1 "Truck CC-02"
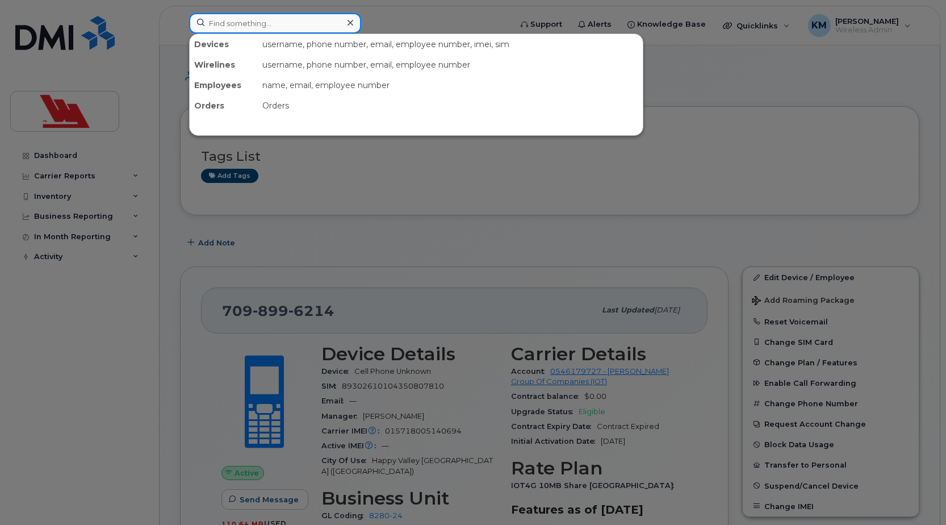
paste input "2486"
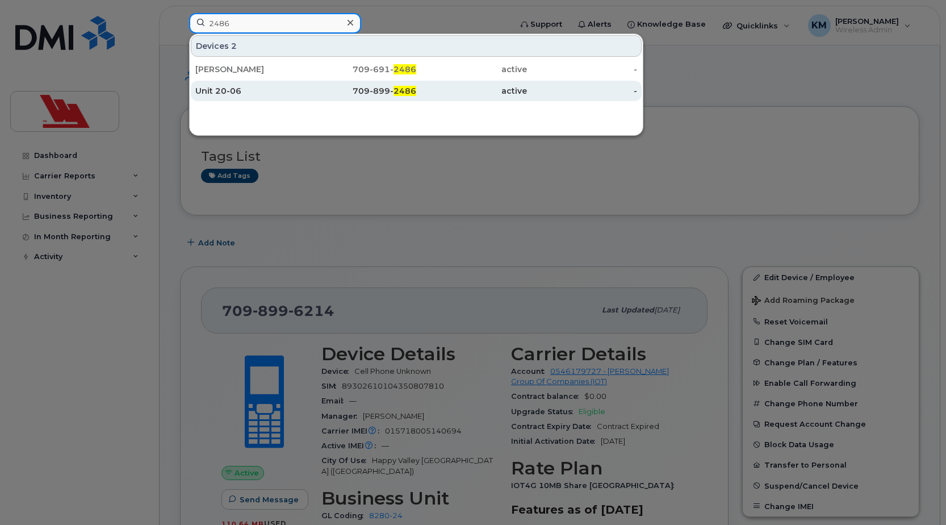
type input "2486"
click at [302, 95] on div "Unit 20-06" at bounding box center [250, 90] width 111 height 11
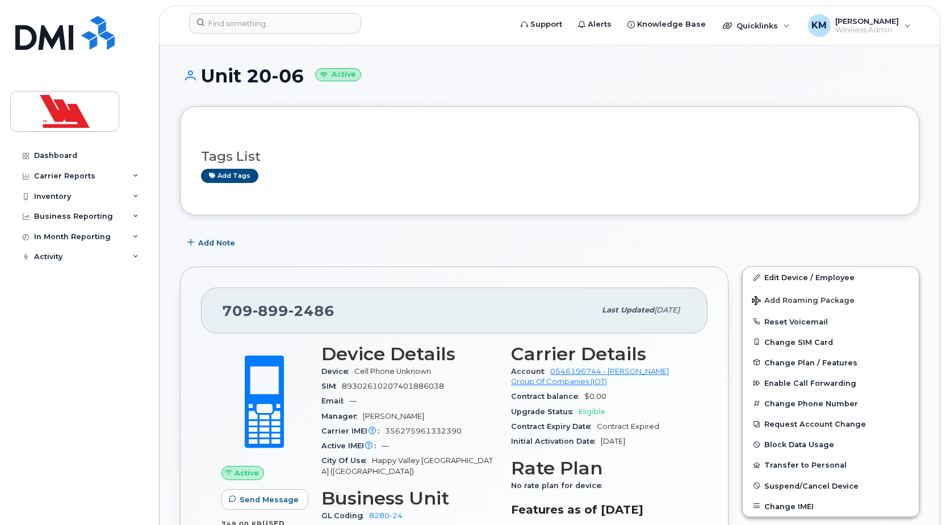
drag, startPoint x: 303, startPoint y: 72, endPoint x: 206, endPoint y: 65, distance: 97.4
click at [206, 66] on h1 "Unit 20-06 Active" at bounding box center [550, 76] width 740 height 20
copy h1 "Unit 20-06"
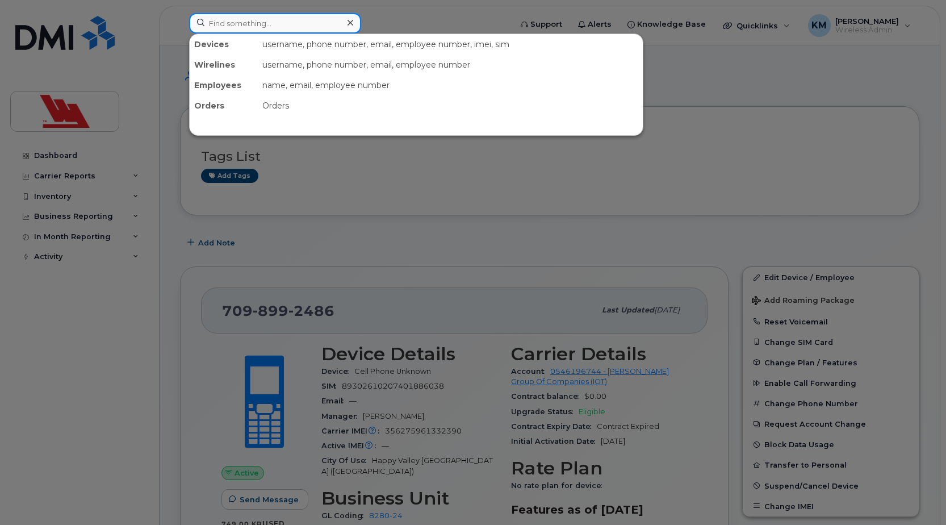
paste input "899-3370"
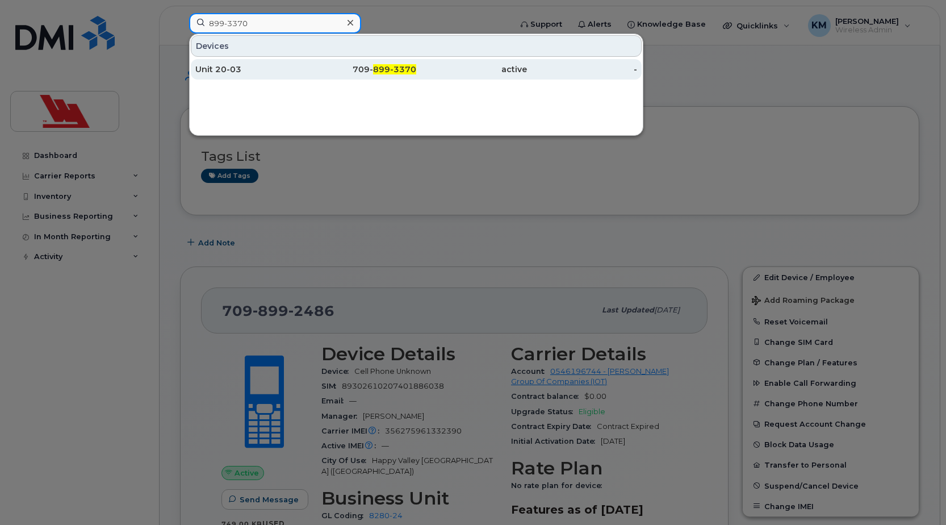
type input "899-3370"
click at [289, 74] on div "Unit 20-03" at bounding box center [250, 69] width 111 height 11
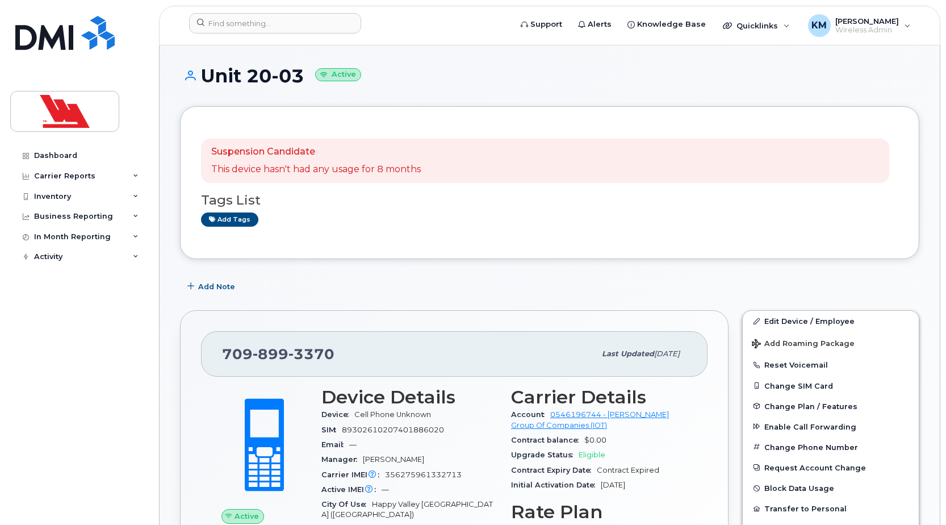
drag, startPoint x: 301, startPoint y: 72, endPoint x: 204, endPoint y: 70, distance: 97.1
click at [204, 70] on h1 "Unit 20-03 Active" at bounding box center [550, 76] width 740 height 20
copy h1 "Unit 20-03"
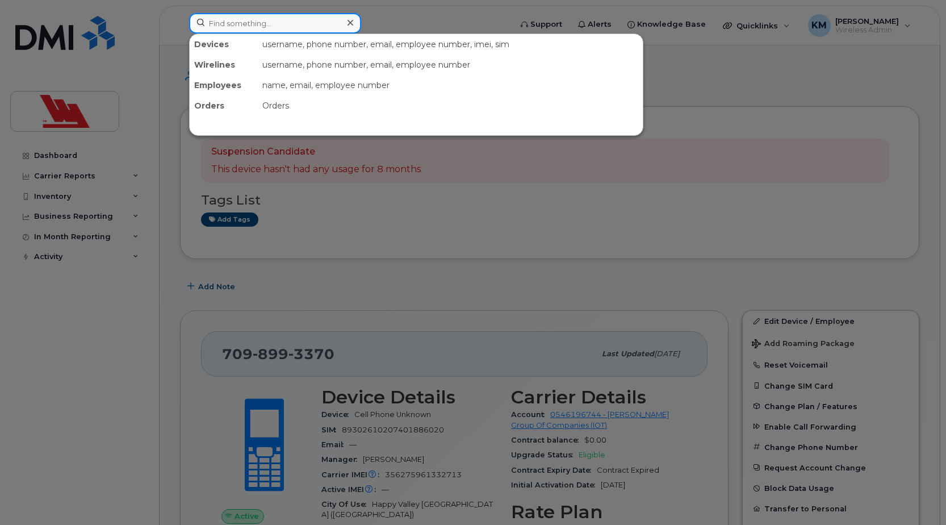
paste input "3969"
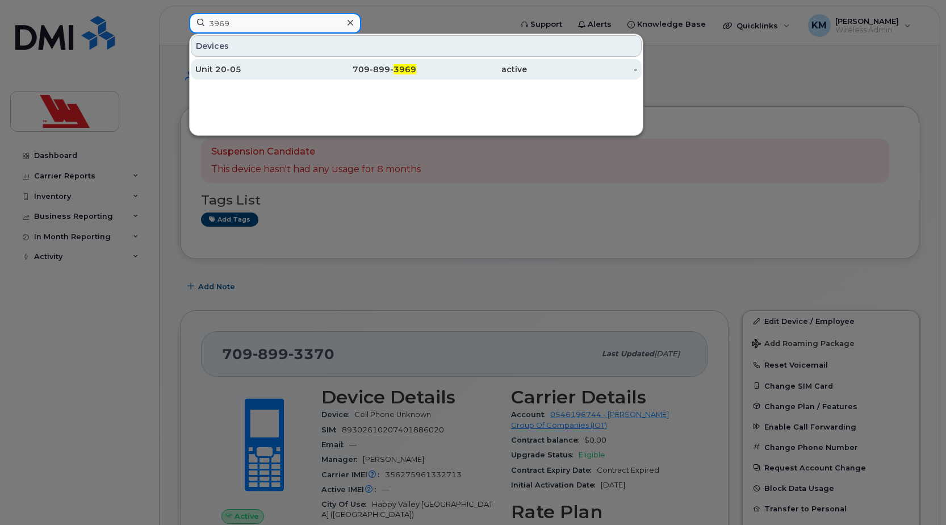
type input "3969"
click at [300, 70] on div "Unit 20-05" at bounding box center [250, 69] width 111 height 11
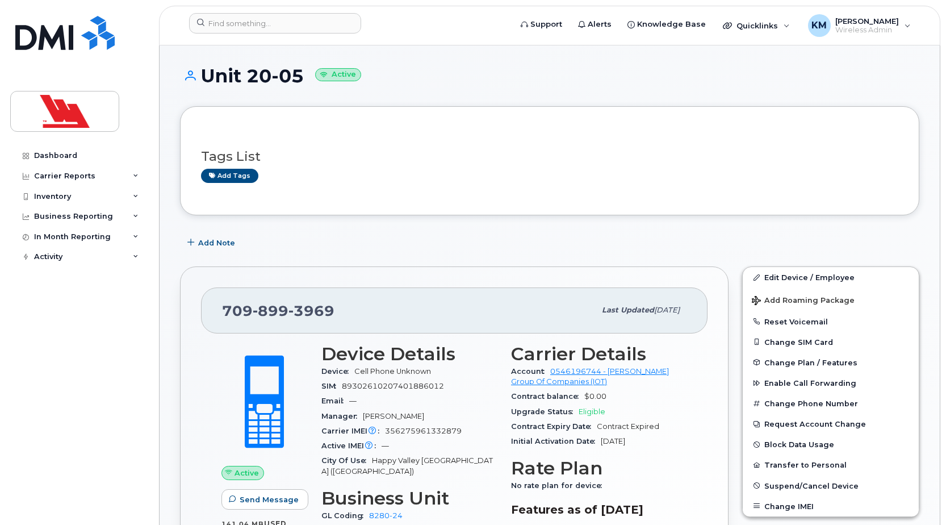
drag, startPoint x: 303, startPoint y: 74, endPoint x: 207, endPoint y: 72, distance: 96.6
click at [207, 72] on h1 "Unit 20-05 Active" at bounding box center [550, 76] width 740 height 20
copy h1 "Unit 20-05"
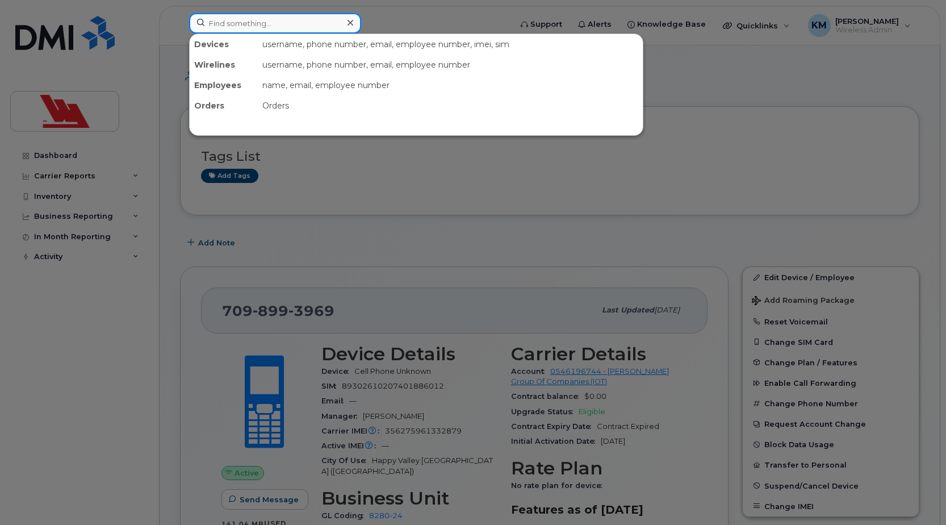
paste input "4442"
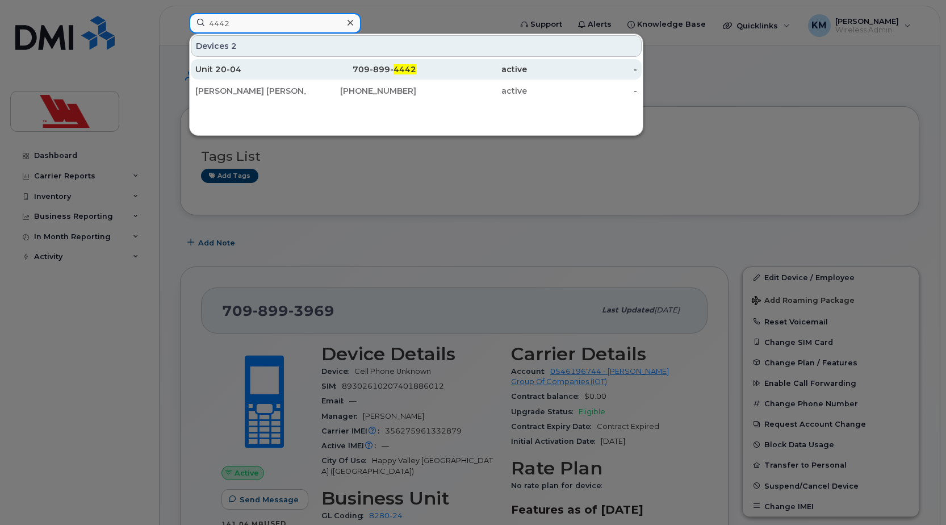
type input "4442"
click at [311, 69] on div "709-899- 4442" at bounding box center [361, 69] width 111 height 11
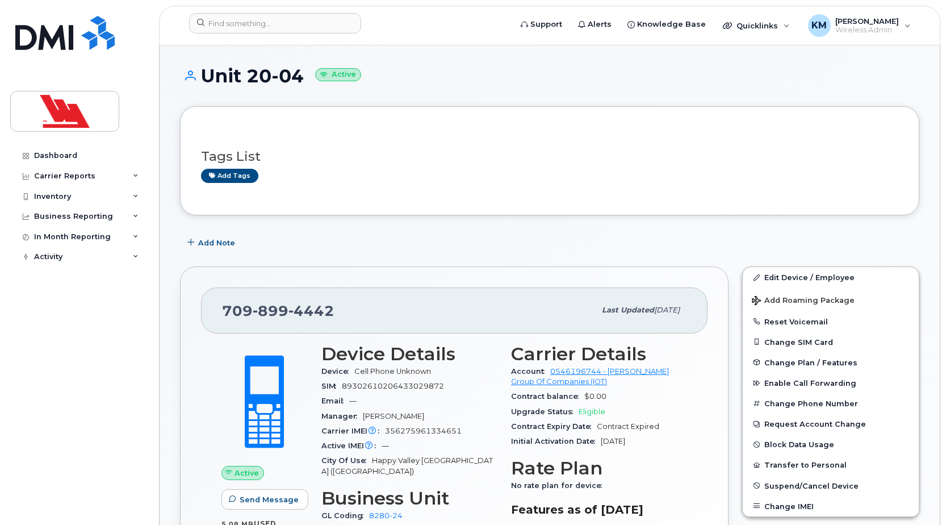
drag, startPoint x: 303, startPoint y: 76, endPoint x: 208, endPoint y: 73, distance: 95.5
click at [208, 73] on h1 "Unit 20-04 Active" at bounding box center [550, 76] width 740 height 20
copy h1 "Unit 20-04"
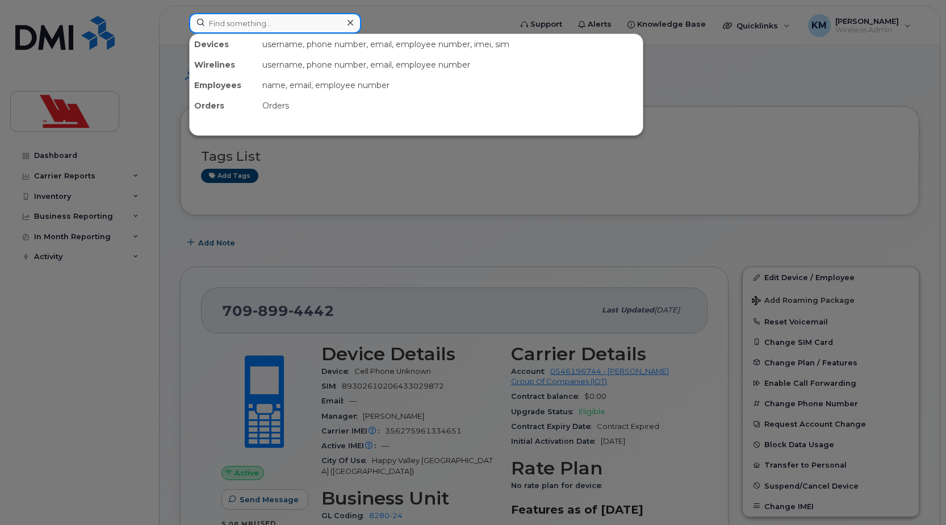
paste input "4453"
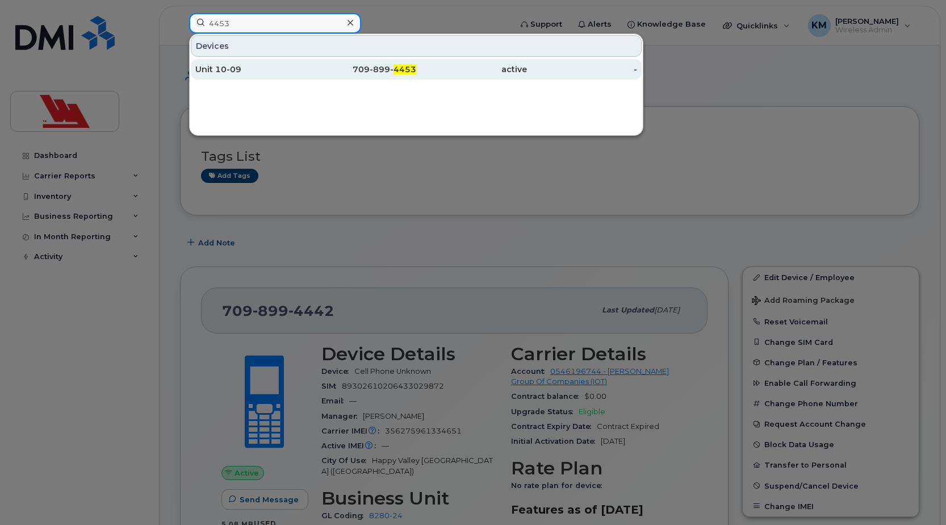
type input "4453"
click at [274, 69] on div "Unit 10-09" at bounding box center [250, 69] width 111 height 11
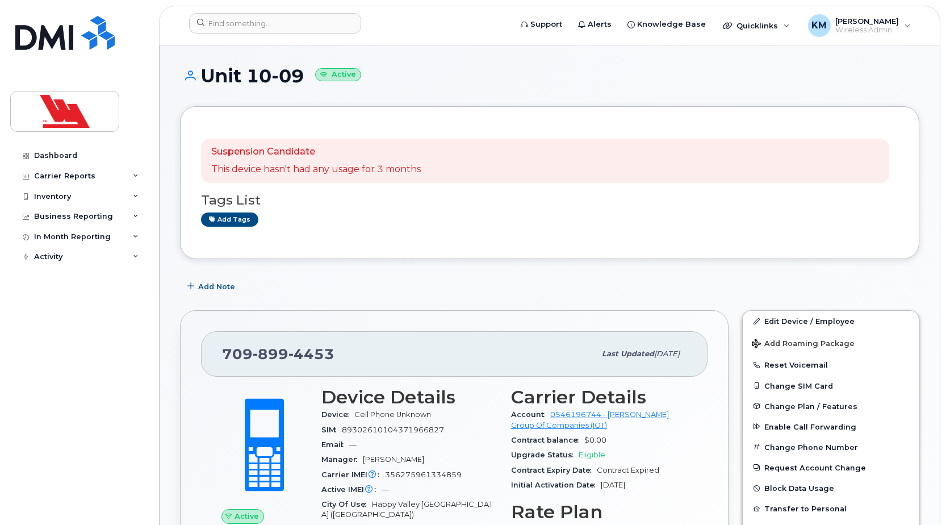
drag, startPoint x: 303, startPoint y: 77, endPoint x: 204, endPoint y: 76, distance: 99.4
click at [204, 76] on h1 "Unit 10-09 Active" at bounding box center [550, 76] width 740 height 20
copy h1 "Unit 10-09"
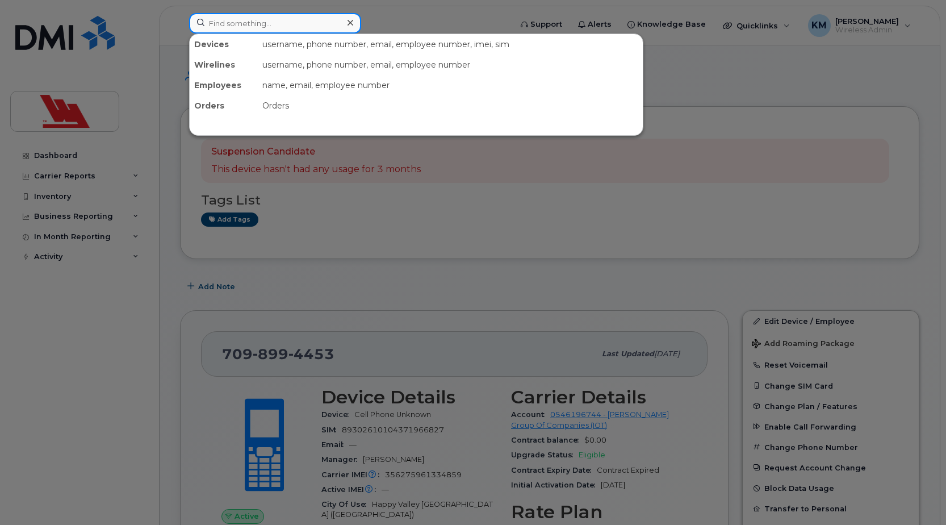
paste input "4621"
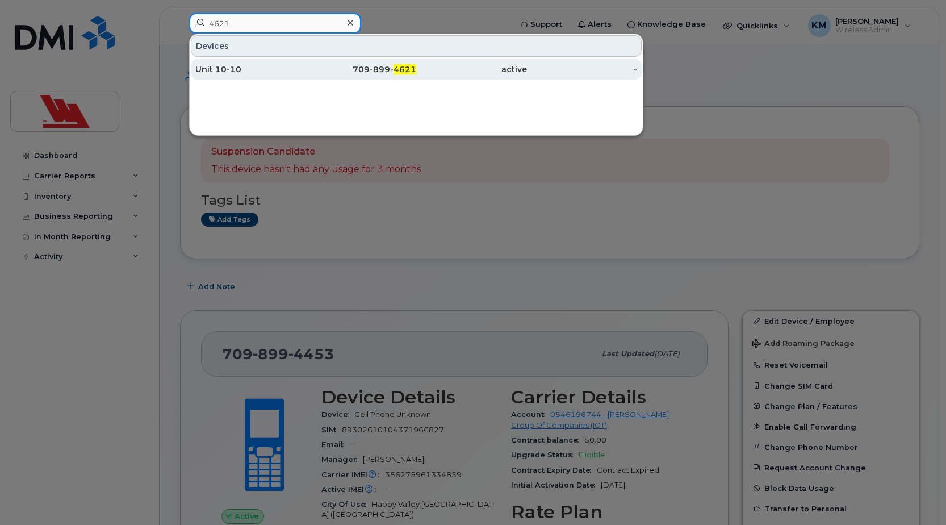
type input "4621"
click at [270, 64] on div "Unit 10-10" at bounding box center [250, 69] width 111 height 11
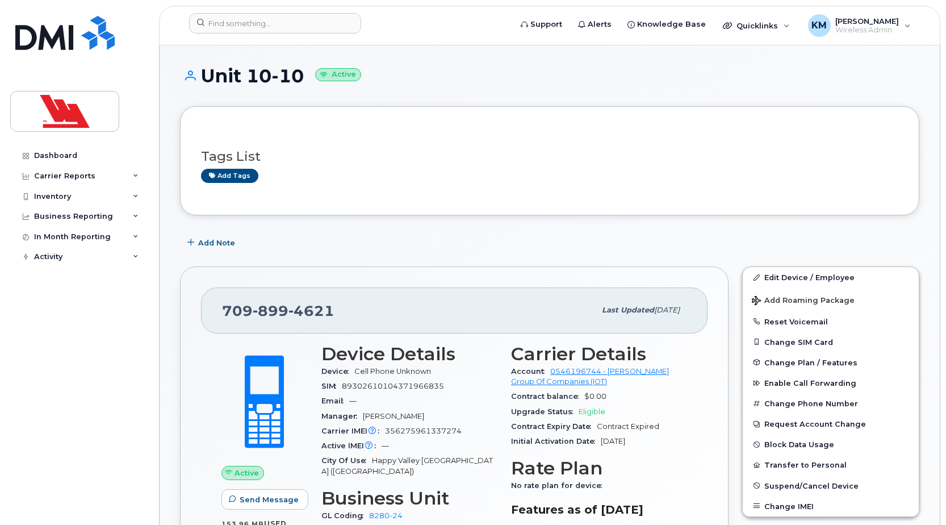
drag, startPoint x: 303, startPoint y: 80, endPoint x: 208, endPoint y: 74, distance: 95.6
click at [208, 74] on h1 "Unit 10-10 Active" at bounding box center [550, 76] width 740 height 20
copy h1 "Unit 10-10"
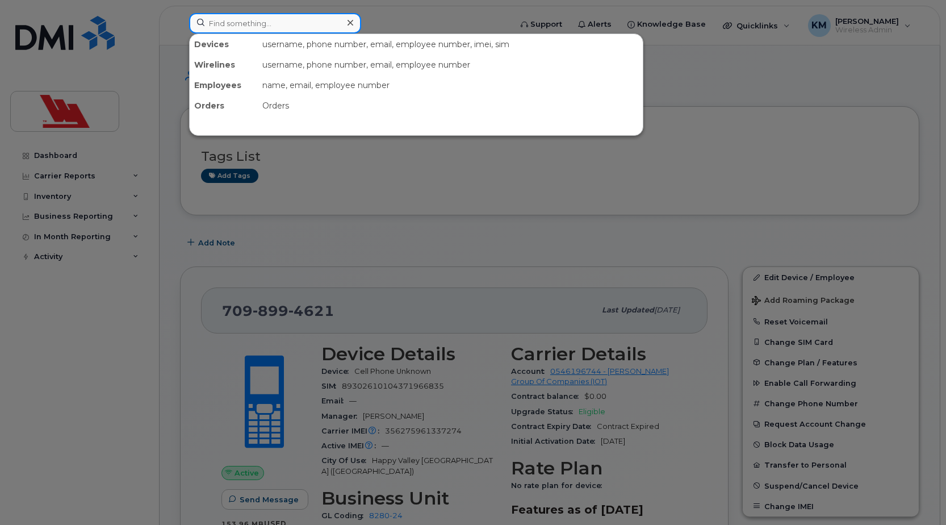
paste input "5246"
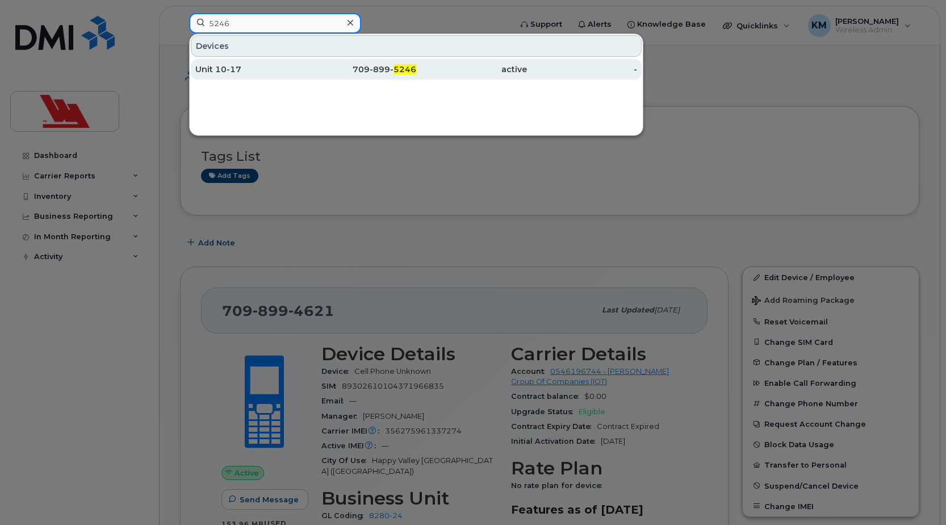
type input "5246"
click at [290, 72] on div "Unit 10-17" at bounding box center [250, 69] width 111 height 11
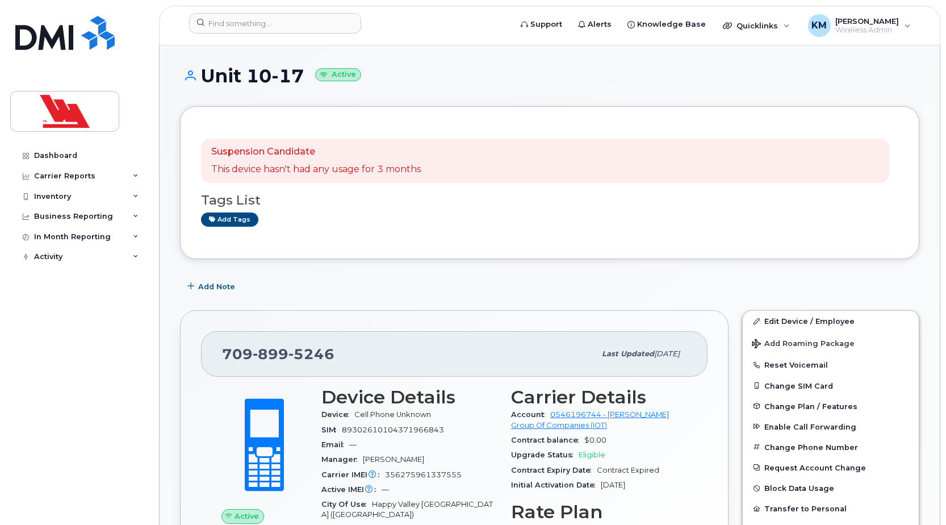
drag, startPoint x: 303, startPoint y: 81, endPoint x: 206, endPoint y: 84, distance: 97.2
click at [206, 84] on h1 "Unit 10-17 Active" at bounding box center [550, 76] width 740 height 20
copy h1 "Unit 10-17"
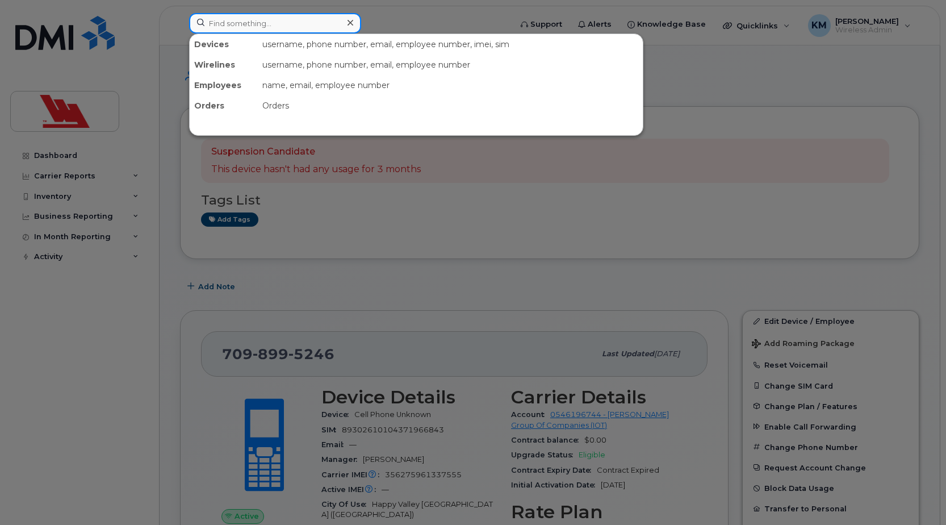
paste input "5317"
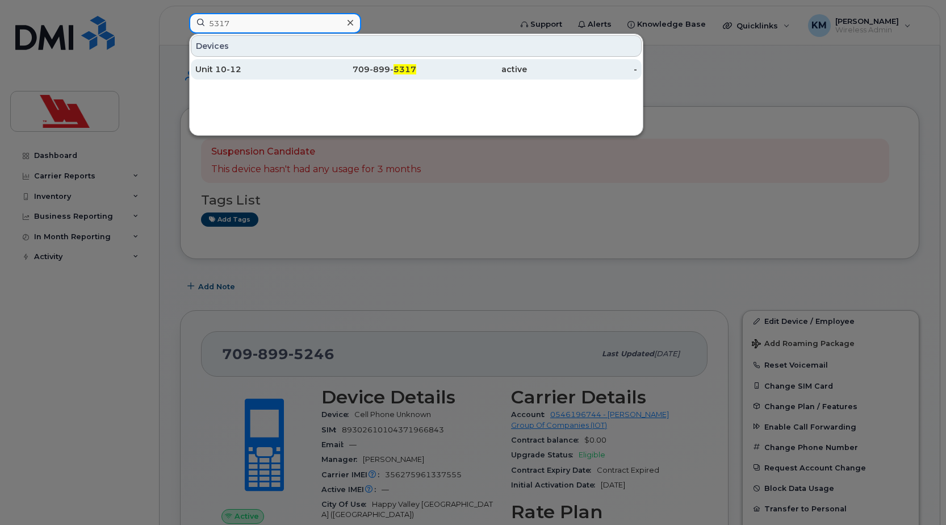
type input "5317"
click at [300, 72] on div "Unit 10-12" at bounding box center [250, 69] width 111 height 11
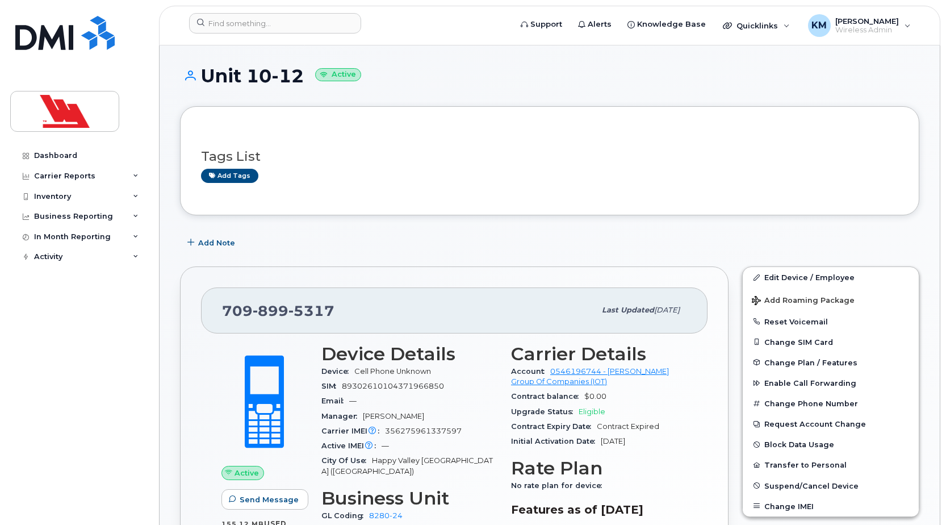
drag, startPoint x: 308, startPoint y: 79, endPoint x: 206, endPoint y: 83, distance: 102.3
click at [206, 83] on h1 "Unit 10-12 Active" at bounding box center [550, 76] width 740 height 20
copy h1 "Unit 10-12"
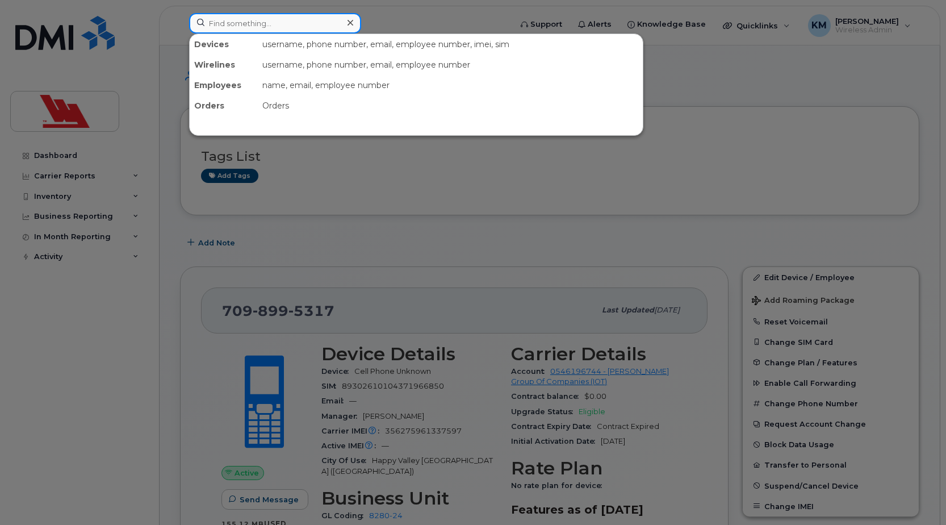
paste input "6231"
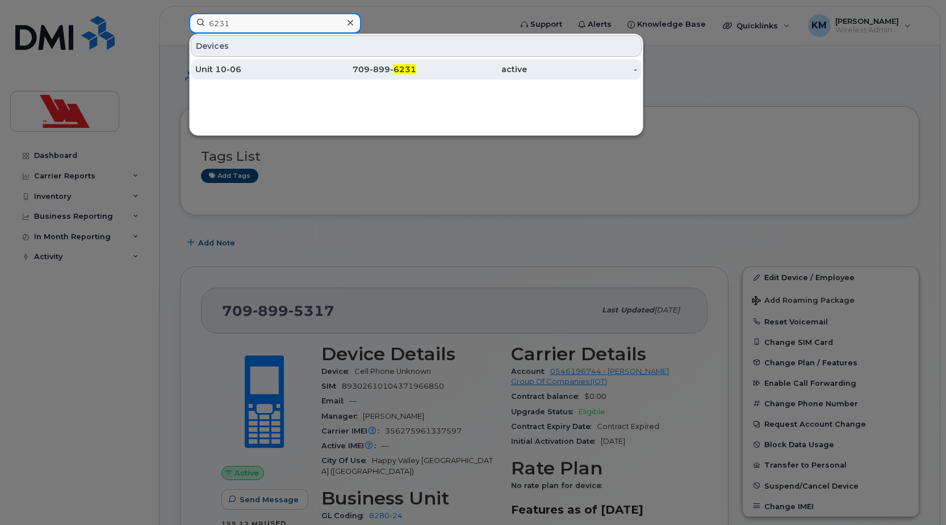
type input "6231"
click at [260, 67] on div "Unit 10-06" at bounding box center [250, 69] width 111 height 11
click at [259, 67] on div "Unit 10-06" at bounding box center [250, 69] width 111 height 11
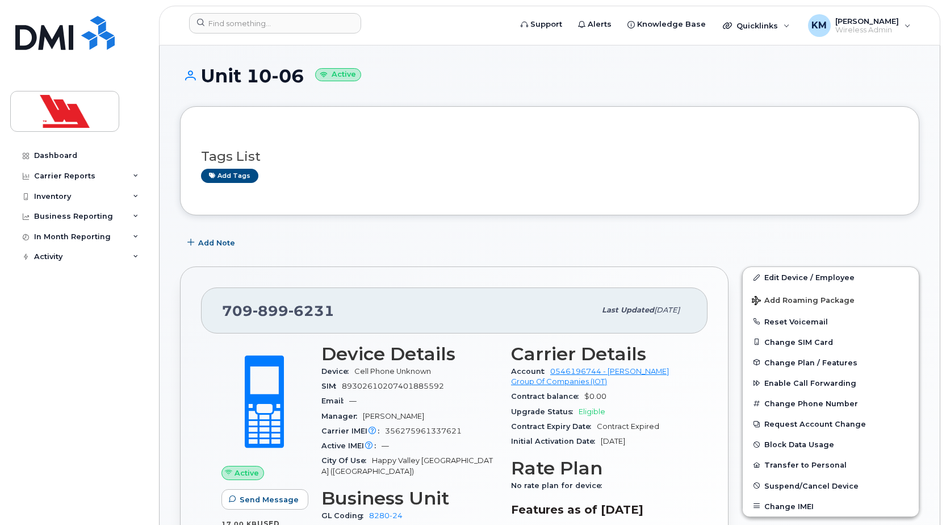
drag, startPoint x: 303, startPoint y: 78, endPoint x: 207, endPoint y: 70, distance: 95.7
click at [207, 70] on h1 "Unit 10-06 Active" at bounding box center [550, 76] width 740 height 20
copy h1 "Unit 10-06"
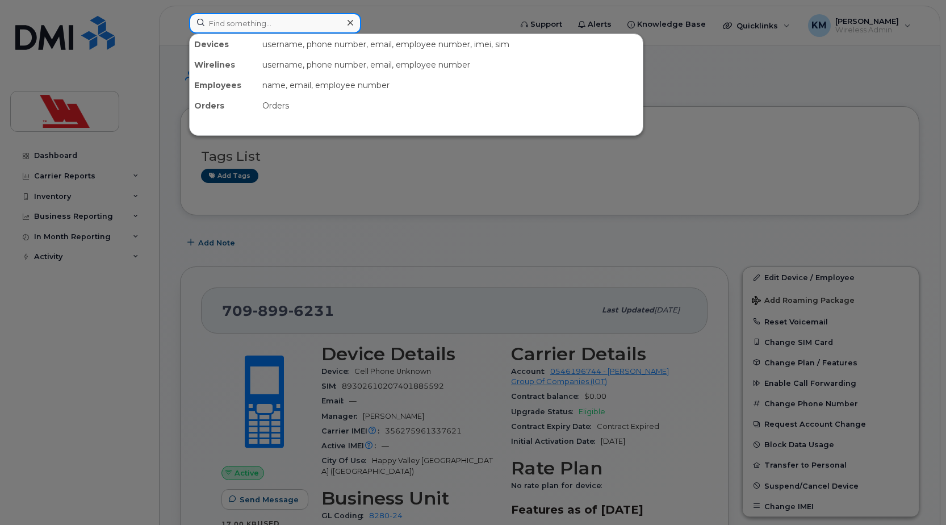
paste input "6234"
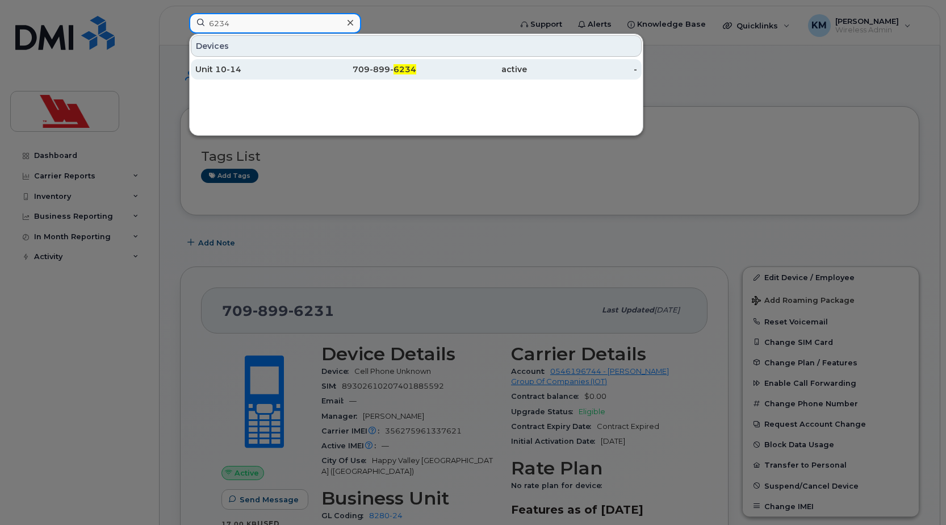
type input "6234"
click at [285, 72] on div "Unit 10-14" at bounding box center [250, 69] width 111 height 11
click at [284, 72] on div "Unit 10-14" at bounding box center [250, 69] width 111 height 11
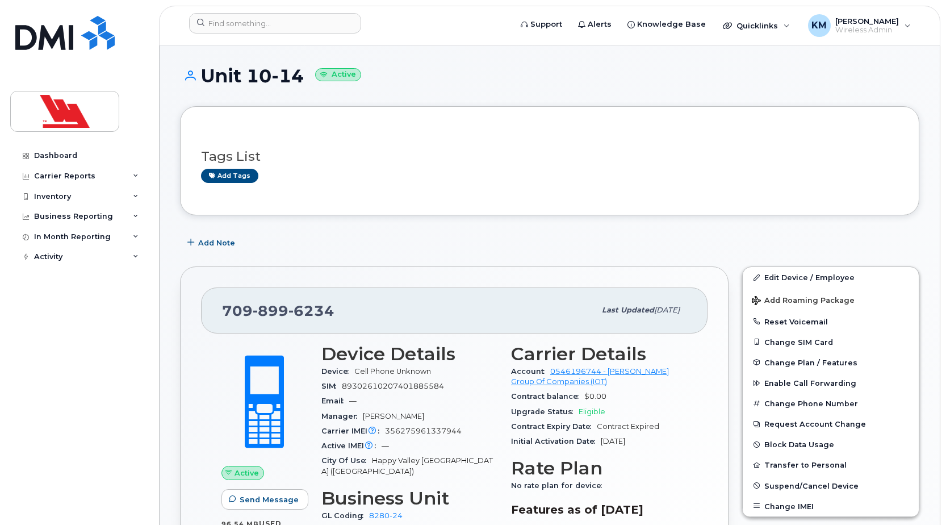
drag, startPoint x: 303, startPoint y: 74, endPoint x: 206, endPoint y: 81, distance: 97.4
click at [206, 81] on h1 "Unit 10-14 Active" at bounding box center [550, 76] width 740 height 20
copy h1 "Unit 10-14"
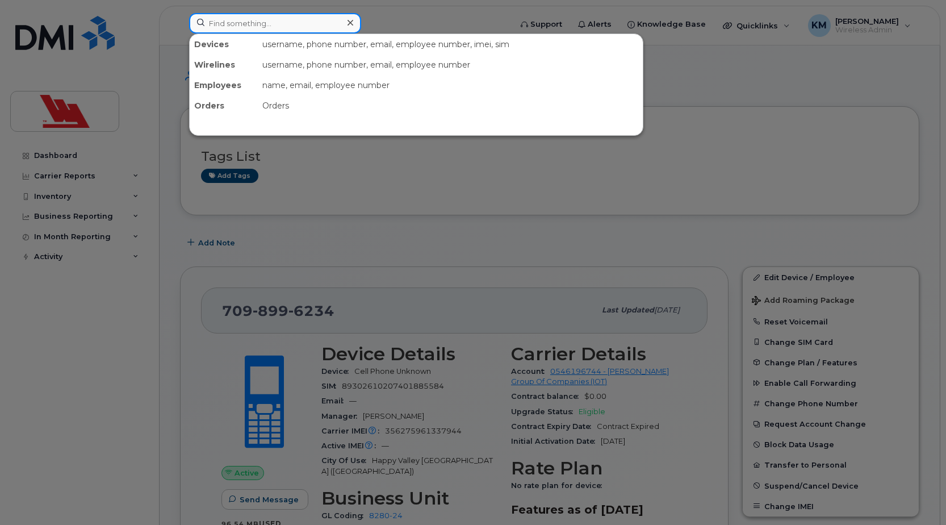
paste input "6235"
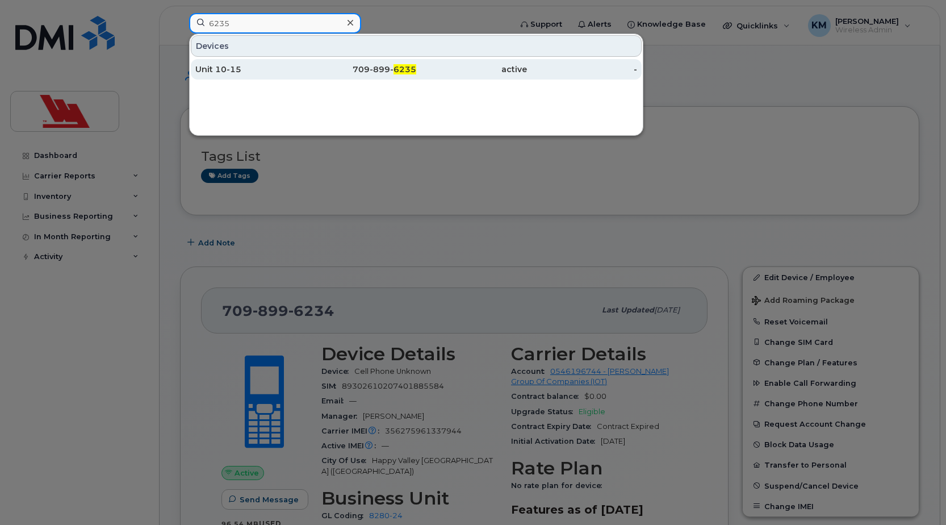
type input "6235"
click at [271, 71] on div "Unit 10-15" at bounding box center [250, 69] width 111 height 11
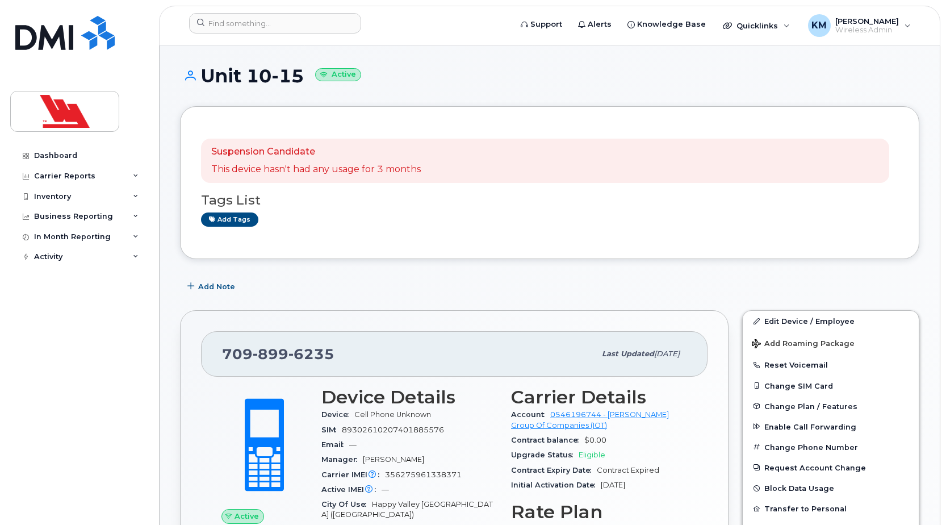
drag, startPoint x: 303, startPoint y: 74, endPoint x: 207, endPoint y: 56, distance: 98.2
copy h1 "Unit 10-15"
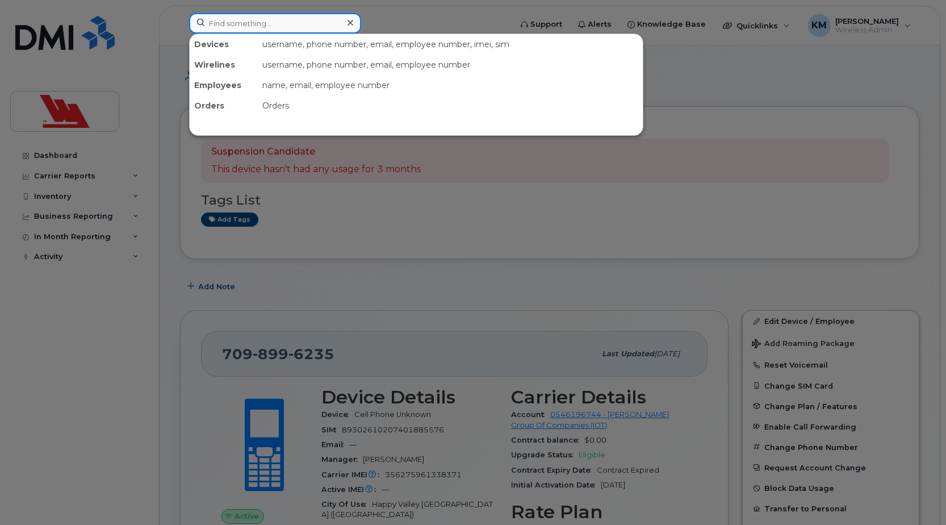
paste input "6237"
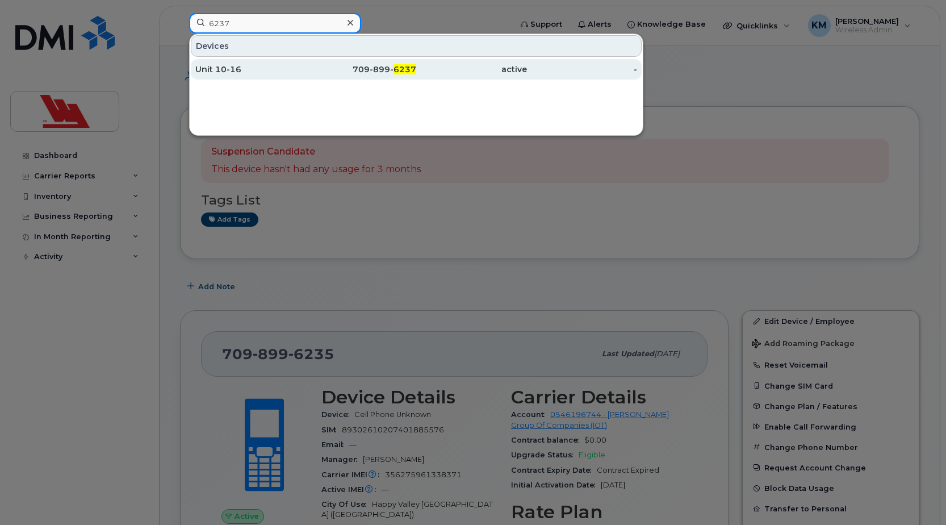
type input "6237"
click at [275, 68] on div "Unit 10-16" at bounding box center [250, 69] width 111 height 11
click at [274, 68] on div "Unit 10-16" at bounding box center [250, 69] width 111 height 11
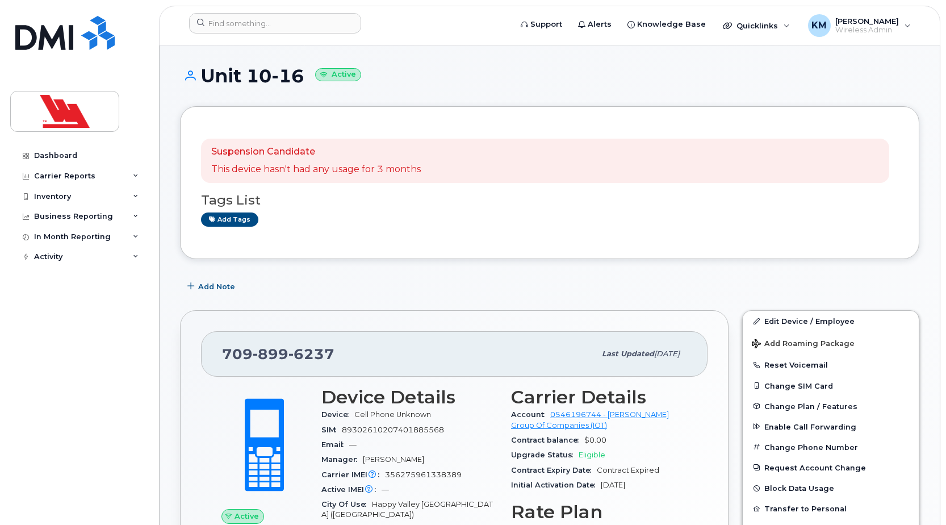
drag, startPoint x: 303, startPoint y: 78, endPoint x: 207, endPoint y: 78, distance: 96.6
click at [207, 78] on h1 "Unit 10-16 Active" at bounding box center [550, 76] width 740 height 20
copy h1 "Unit 10-16"
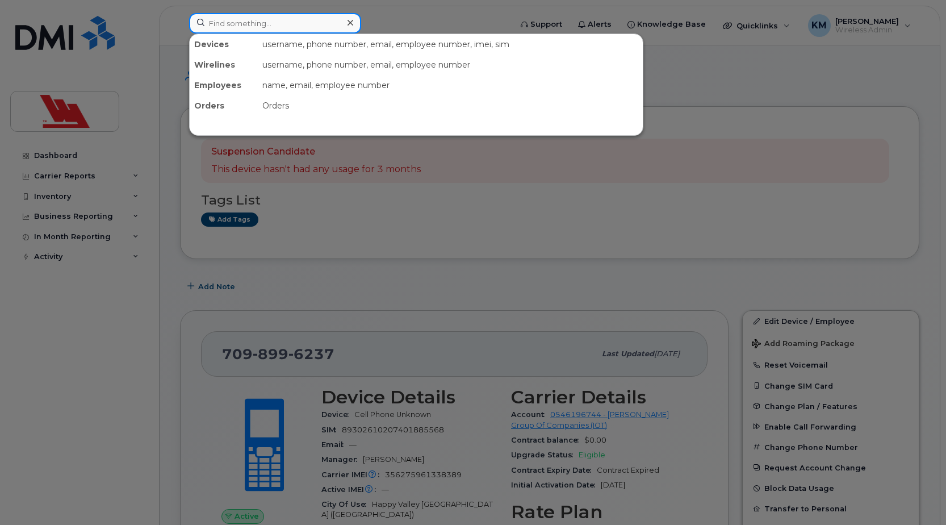
paste input "[PHONE_NUMBER]"
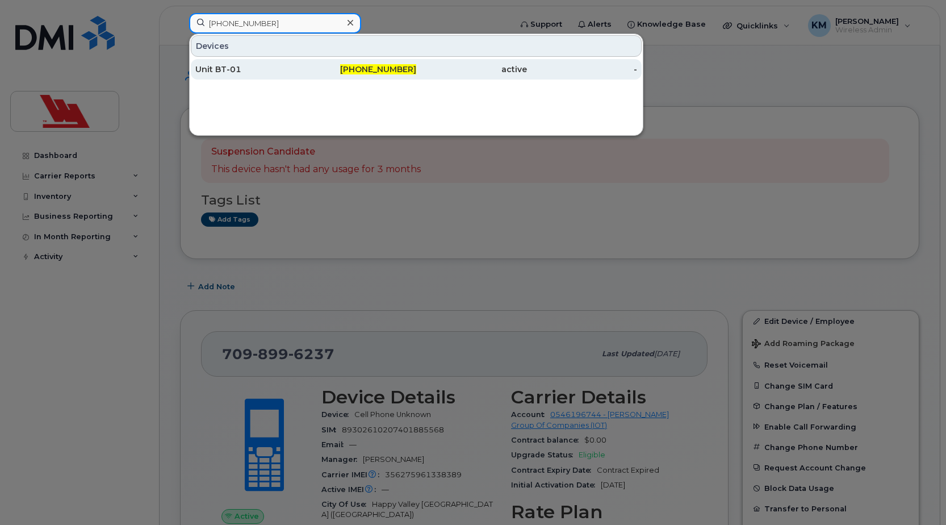
type input "709-899-6244"
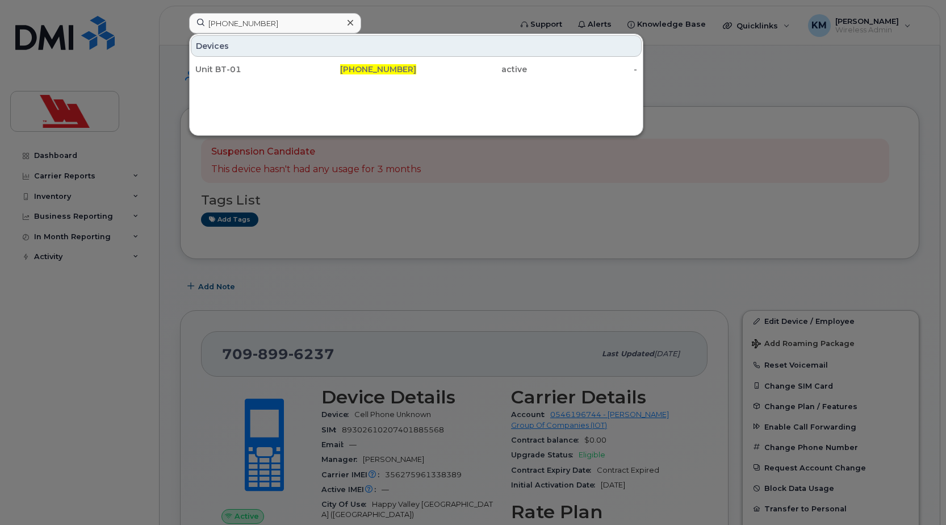
drag, startPoint x: 312, startPoint y: 77, endPoint x: 262, endPoint y: 93, distance: 51.9
click at [262, 93] on div "Devices Unit BT-01 709-899-6244 active -" at bounding box center [416, 85] width 454 height 102
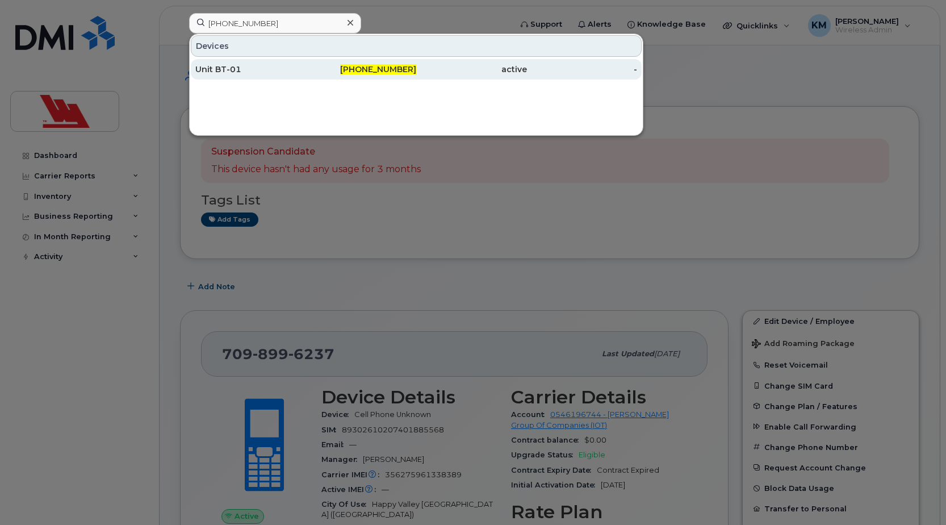
click at [275, 70] on div "Unit BT-01" at bounding box center [250, 69] width 111 height 11
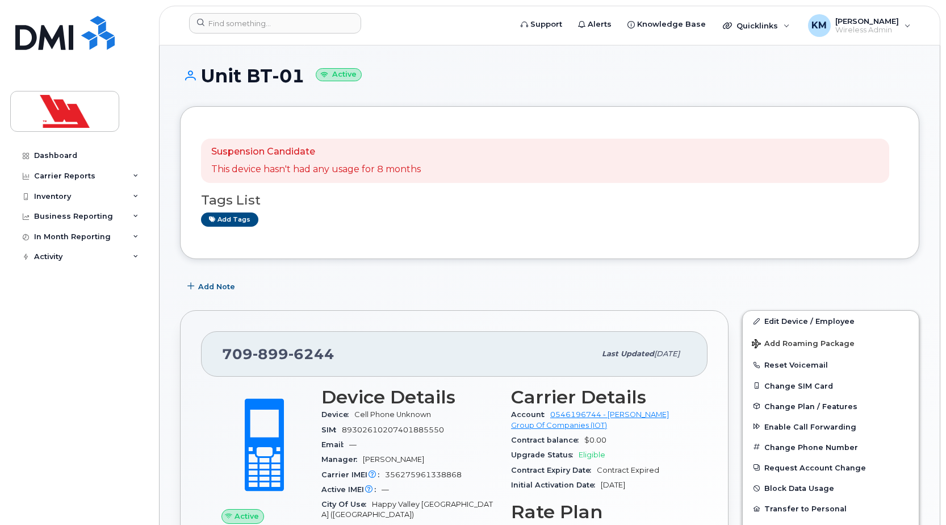
drag, startPoint x: 302, startPoint y: 76, endPoint x: 207, endPoint y: 83, distance: 94.6
click at [207, 83] on h1 "Unit BT-01 Active" at bounding box center [550, 76] width 740 height 20
copy h1 "Unit BT-01"
drag, startPoint x: 332, startPoint y: 357, endPoint x: 220, endPoint y: 357, distance: 111.3
click at [220, 357] on div "[PHONE_NUMBER] Last updated [DATE]" at bounding box center [454, 353] width 507 height 45
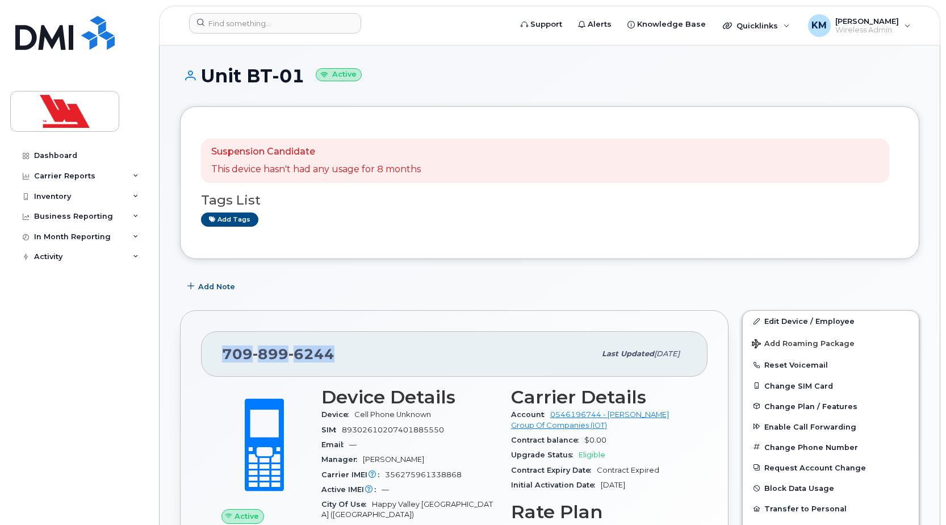
copy span "[PHONE_NUMBER]"
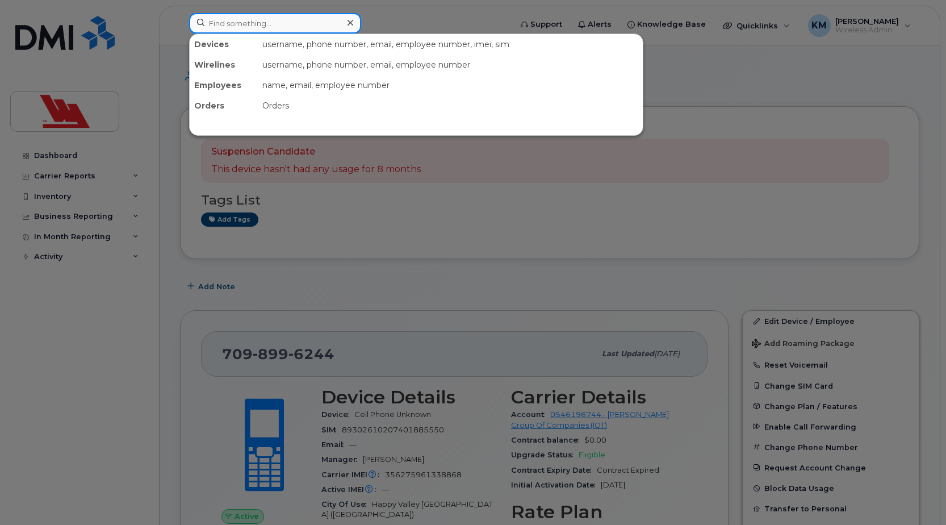
paste input "2420"
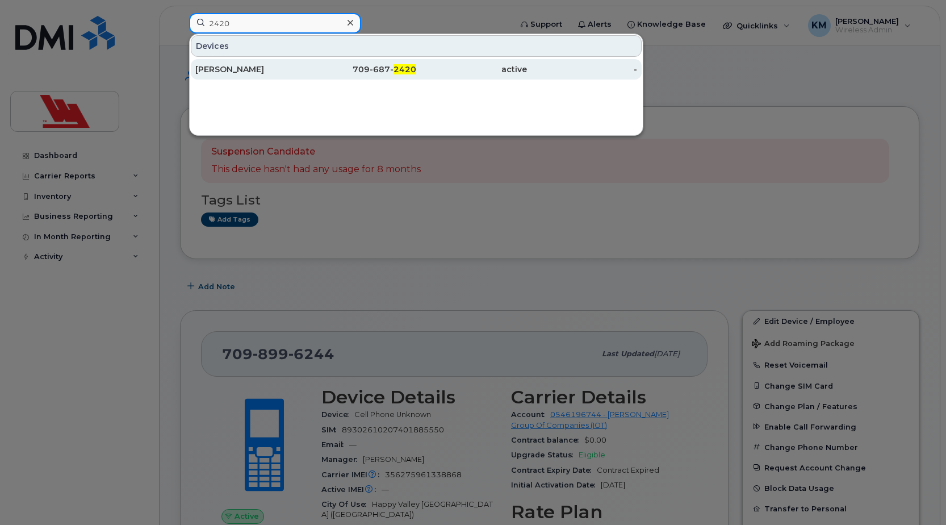
type input "2420"
click at [255, 68] on div "[PERSON_NAME]" at bounding box center [250, 69] width 111 height 11
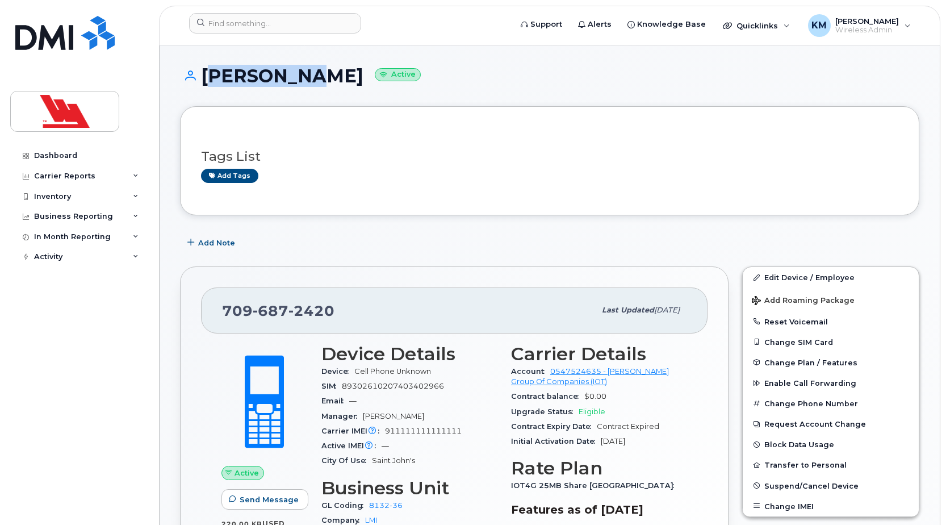
drag, startPoint x: 306, startPoint y: 78, endPoint x: 205, endPoint y: 80, distance: 100.6
click at [205, 80] on h1 "Kamutik W Active" at bounding box center [550, 76] width 740 height 20
copy h1 "[PERSON_NAME]"
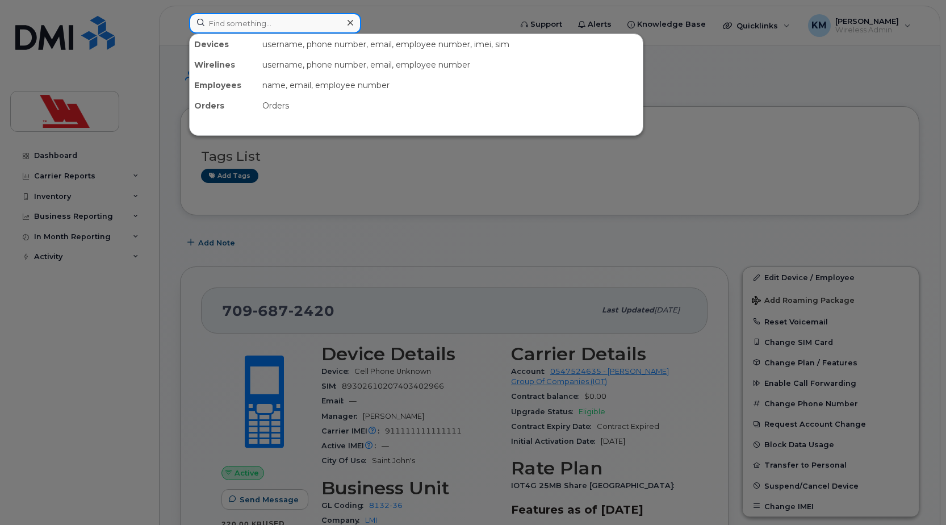
paste input "Astron W"
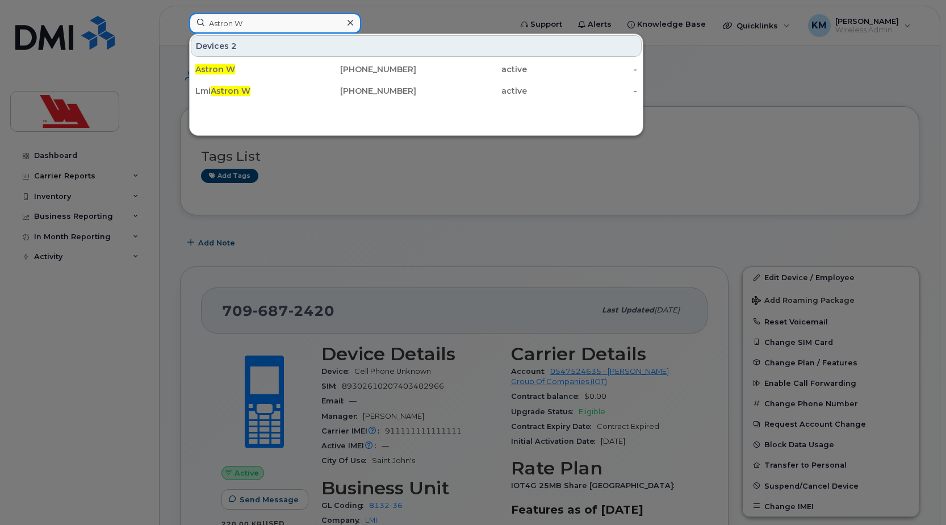
type input "Astron W"
